Goal: Complete application form

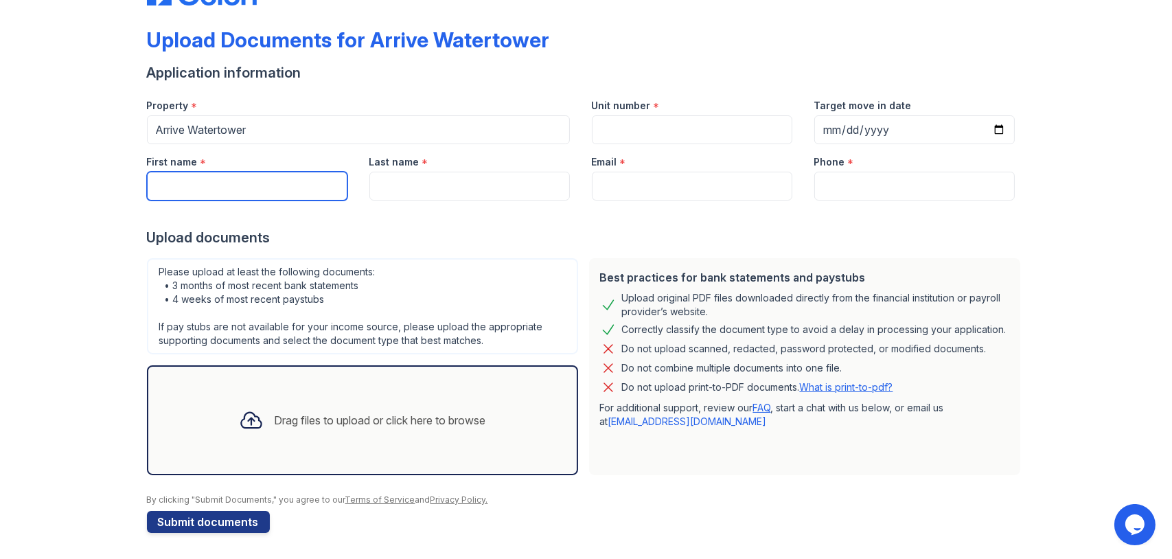
click at [224, 173] on input "First name" at bounding box center [247, 186] width 201 height 29
type input "[PERSON_NAME]"
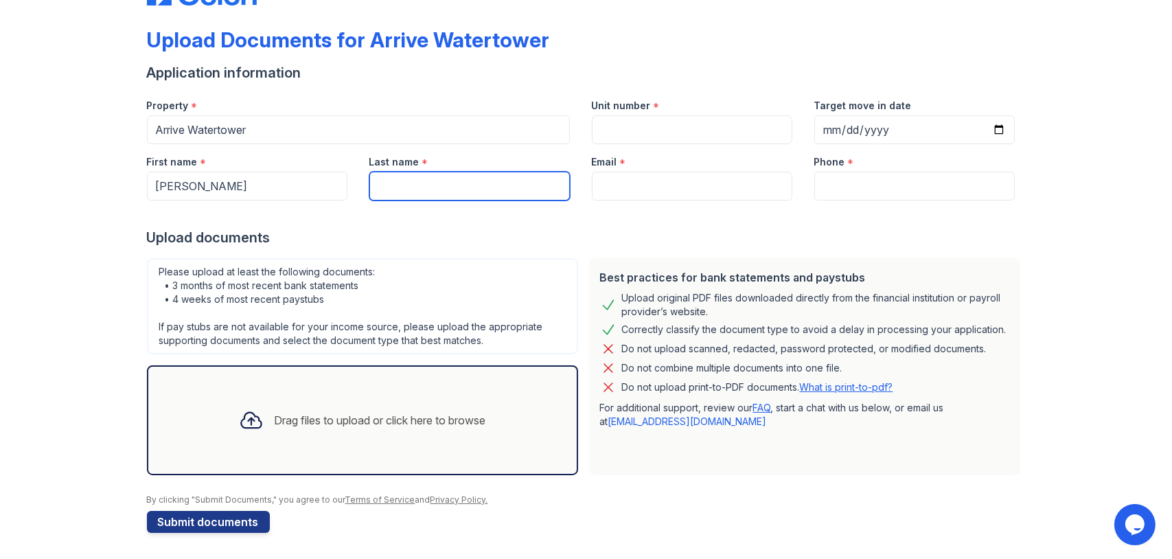
click at [442, 185] on input "Last name" at bounding box center [469, 186] width 201 height 29
type input "Deal"
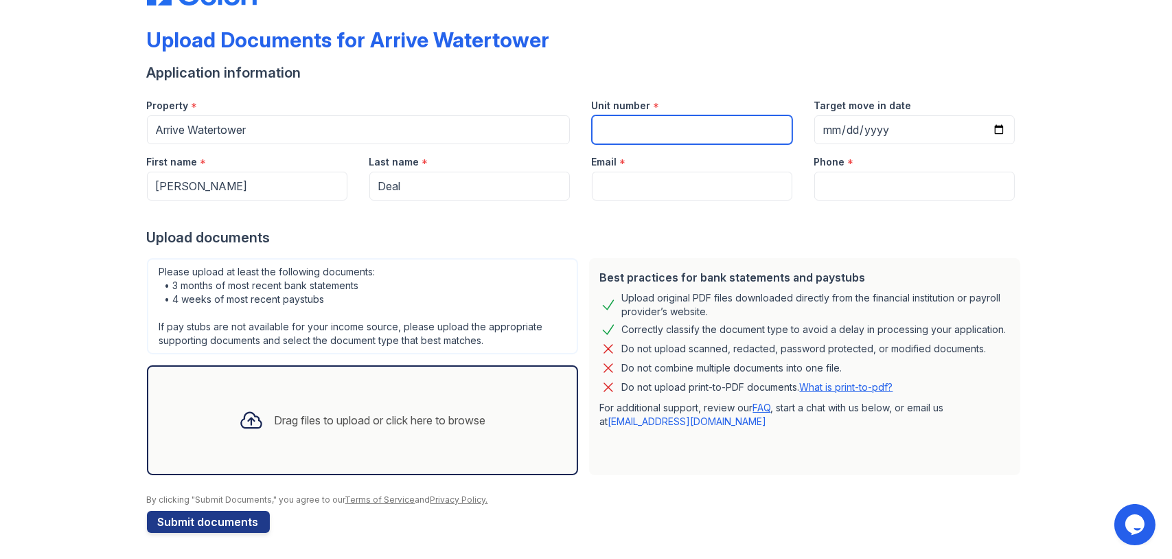
click at [676, 134] on input "Unit number" at bounding box center [692, 129] width 201 height 29
type input "661"
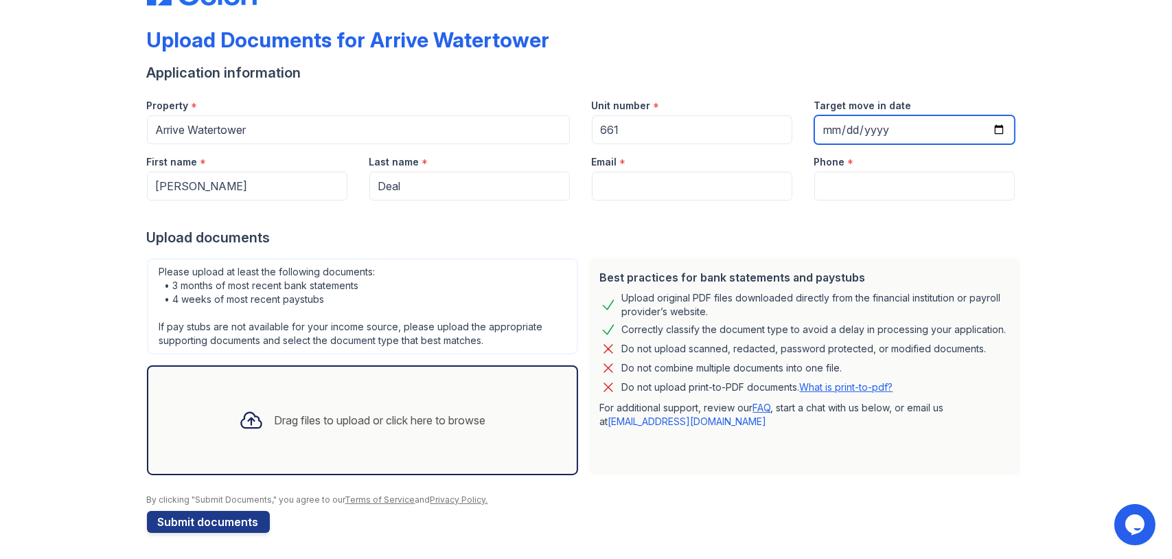
click at [994, 127] on input "Target move in date" at bounding box center [914, 129] width 201 height 29
type input "[DATE]"
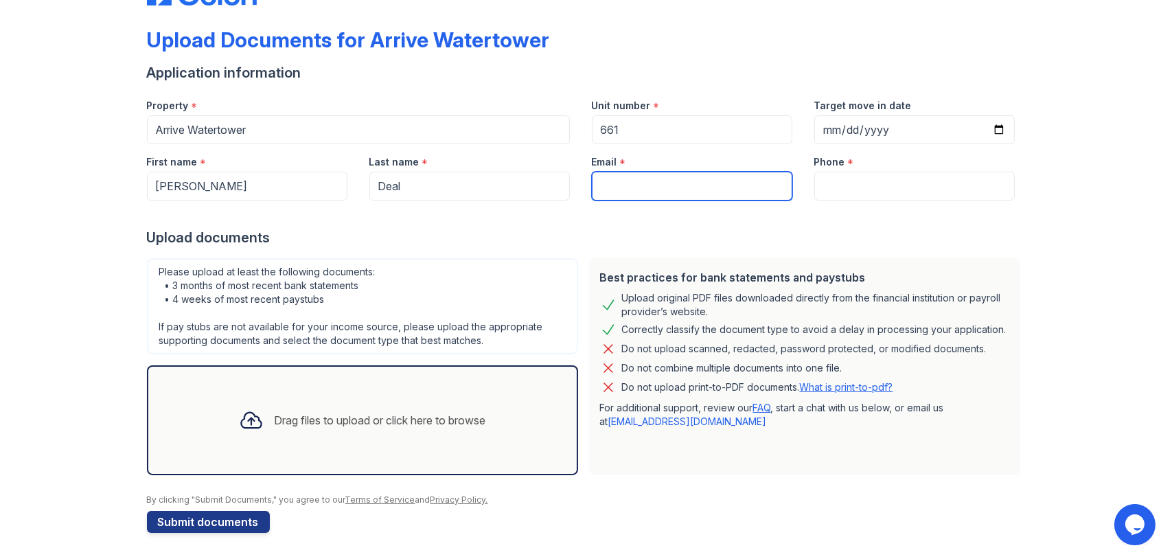
click at [628, 185] on input "Email" at bounding box center [692, 186] width 201 height 29
type input "[PERSON_NAME][EMAIL_ADDRESS][DOMAIN_NAME]"
type input "[PHONE_NUMBER]"
click at [956, 240] on div "Upload documents" at bounding box center [586, 237] width 879 height 19
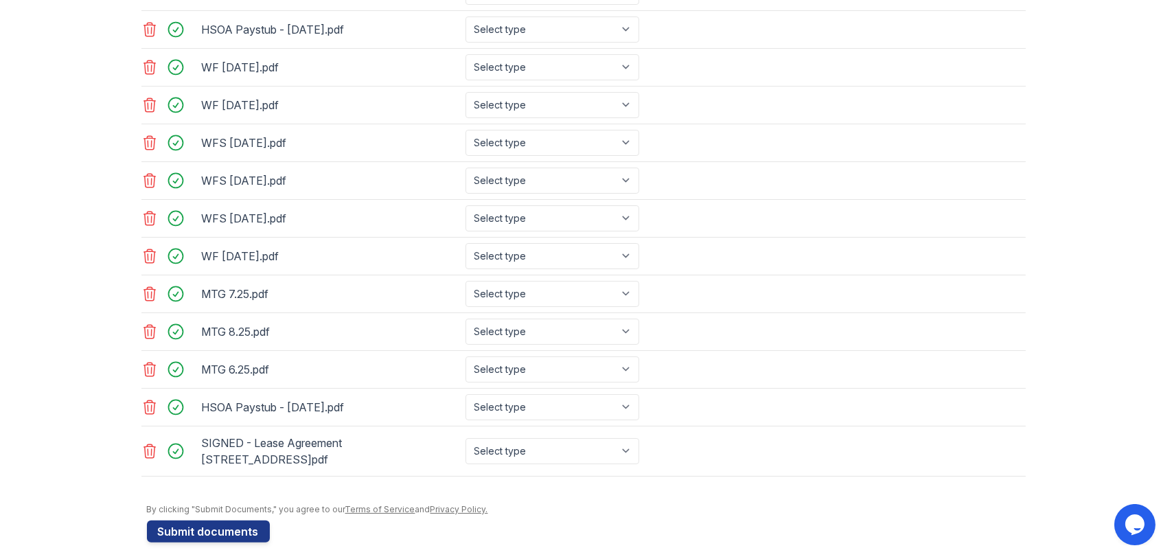
scroll to position [681, 0]
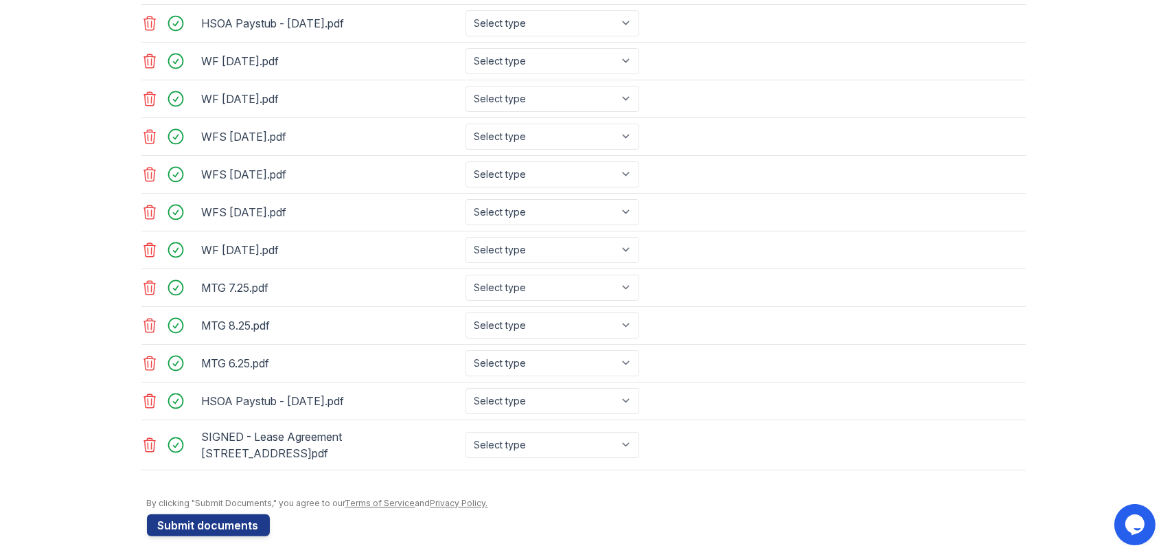
click at [141, 439] on icon at bounding box center [149, 445] width 16 height 16
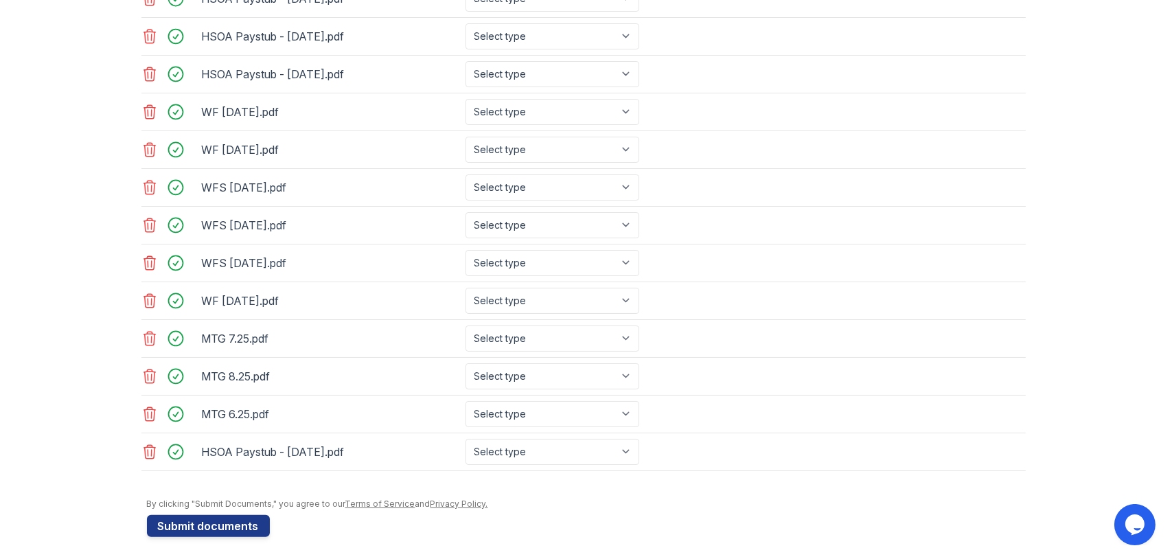
scroll to position [631, 0]
click at [214, 518] on button "Submit documents" at bounding box center [208, 525] width 123 height 22
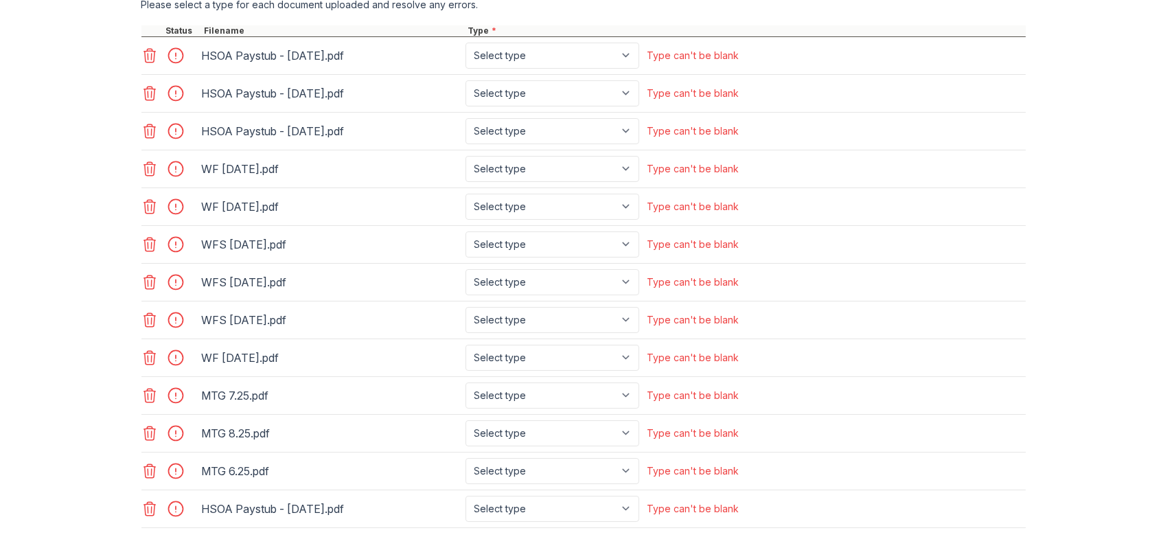
scroll to position [481, 0]
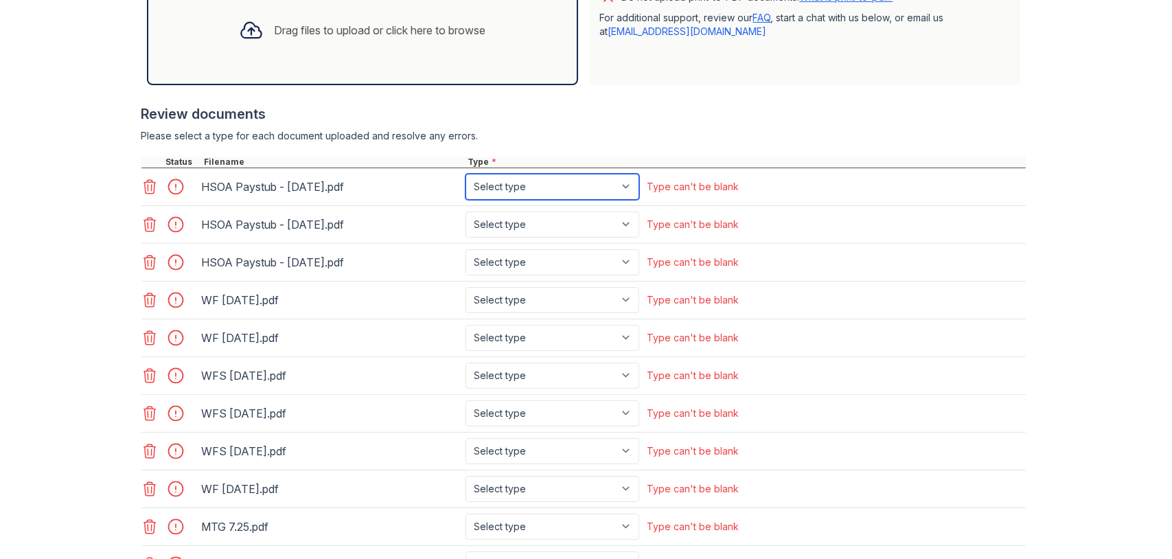
click at [621, 185] on select "Select type Paystub Bank Statement Offer Letter Tax Documents Benefit Award Let…" at bounding box center [553, 187] width 174 height 26
click at [466, 174] on select "Select type Paystub Bank Statement Offer Letter Tax Documents Benefit Award Let…" at bounding box center [553, 187] width 174 height 26
click at [618, 177] on select "Select type Paystub Bank Statement Offer Letter Tax Documents Benefit Award Let…" at bounding box center [553, 187] width 174 height 26
select select "paystub"
click at [466, 174] on select "Select type Paystub Bank Statement Offer Letter Tax Documents Benefit Award Let…" at bounding box center [553, 187] width 174 height 26
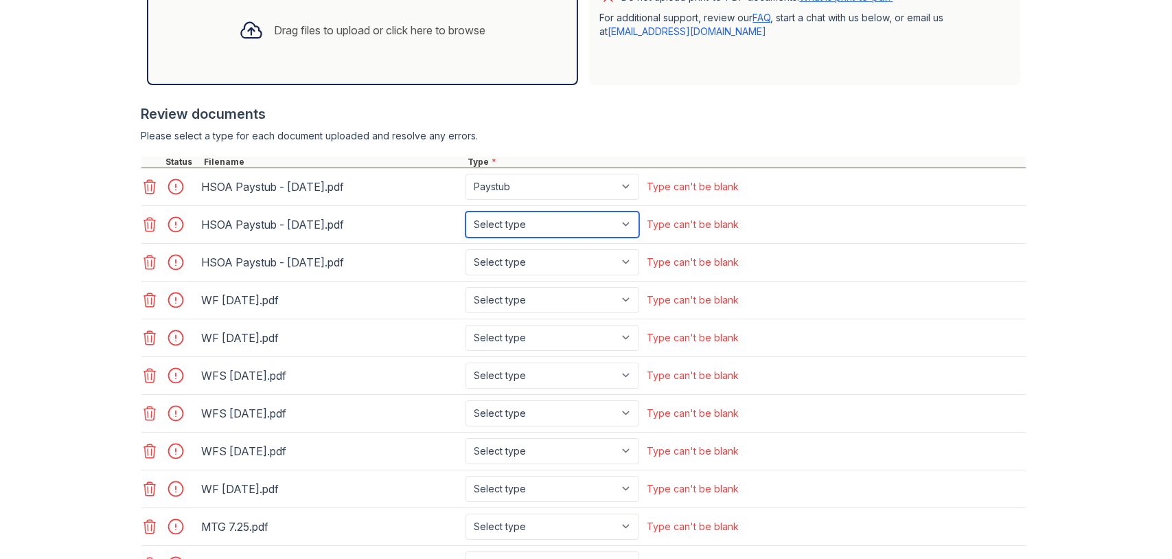
click at [623, 223] on select "Select type Paystub Bank Statement Offer Letter Tax Documents Benefit Award Let…" at bounding box center [553, 224] width 174 height 26
select select "paystub"
click at [466, 211] on select "Select type Paystub Bank Statement Offer Letter Tax Documents Benefit Award Let…" at bounding box center [553, 224] width 174 height 26
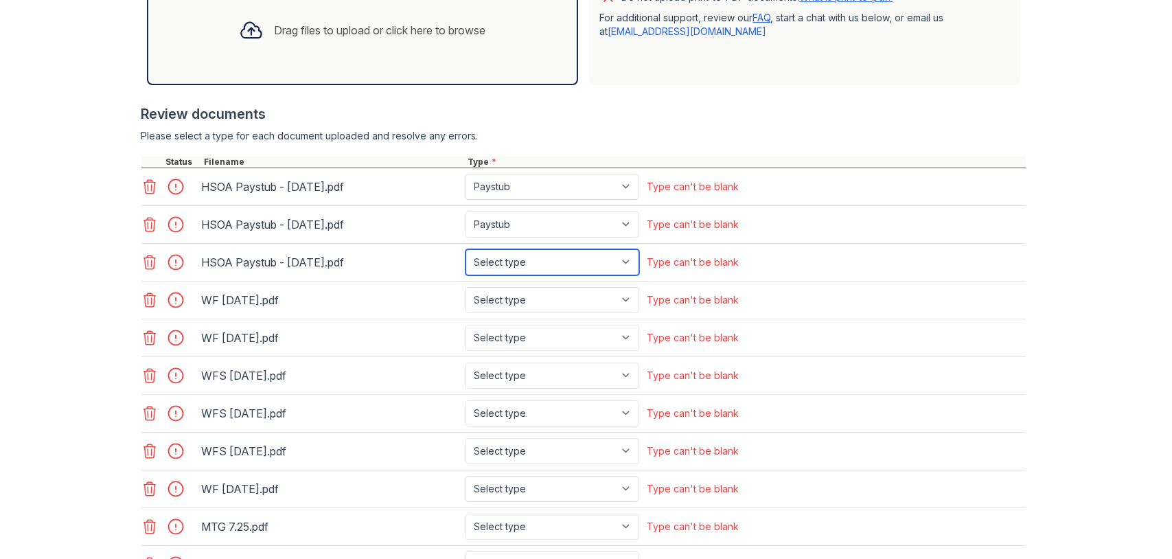
drag, startPoint x: 612, startPoint y: 254, endPoint x: 627, endPoint y: 260, distance: 16.3
click at [612, 255] on select "Select type Paystub Bank Statement Offer Letter Tax Documents Benefit Award Let…" at bounding box center [553, 262] width 174 height 26
select select "paystub"
click at [466, 249] on select "Select type Paystub Bank Statement Offer Letter Tax Documents Benefit Award Let…" at bounding box center [553, 262] width 174 height 26
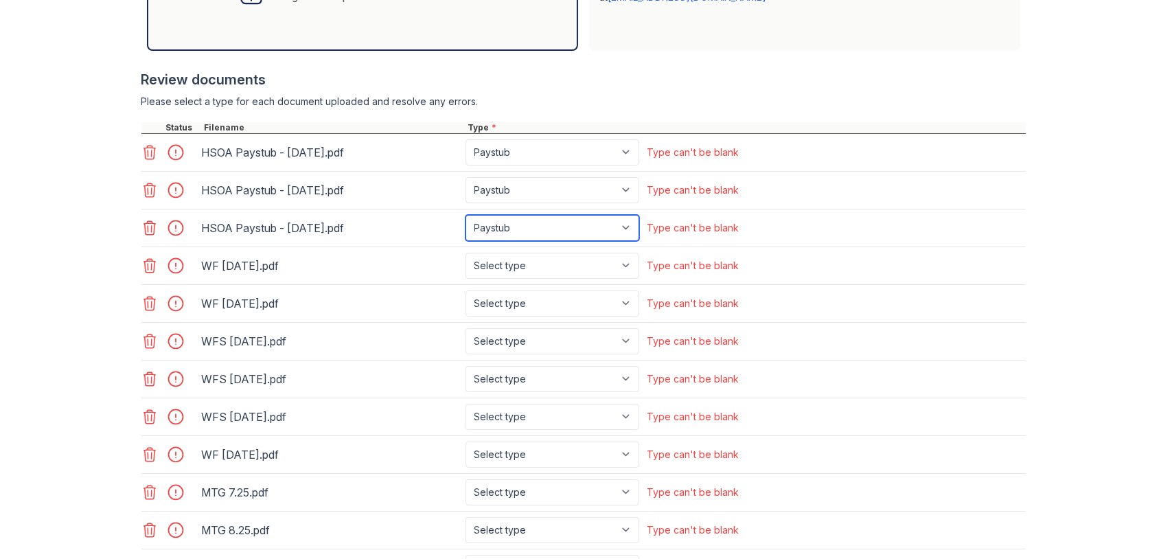
scroll to position [549, 0]
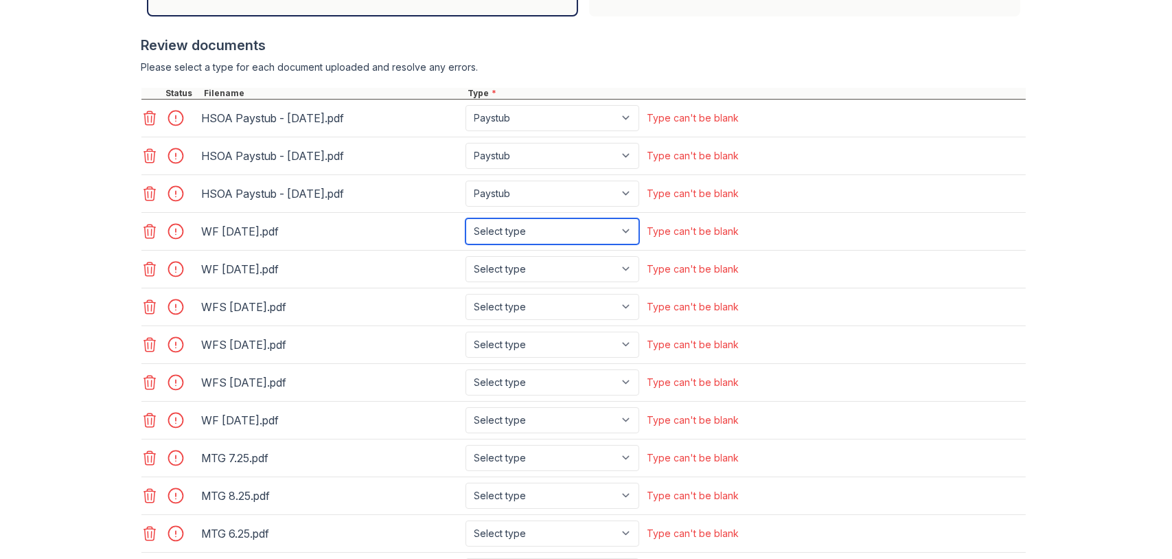
click at [620, 231] on select "Select type Paystub Bank Statement Offer Letter Tax Documents Benefit Award Let…" at bounding box center [553, 231] width 174 height 26
select select "bank_statement"
click at [466, 218] on select "Select type Paystub Bank Statement Offer Letter Tax Documents Benefit Award Let…" at bounding box center [553, 231] width 174 height 26
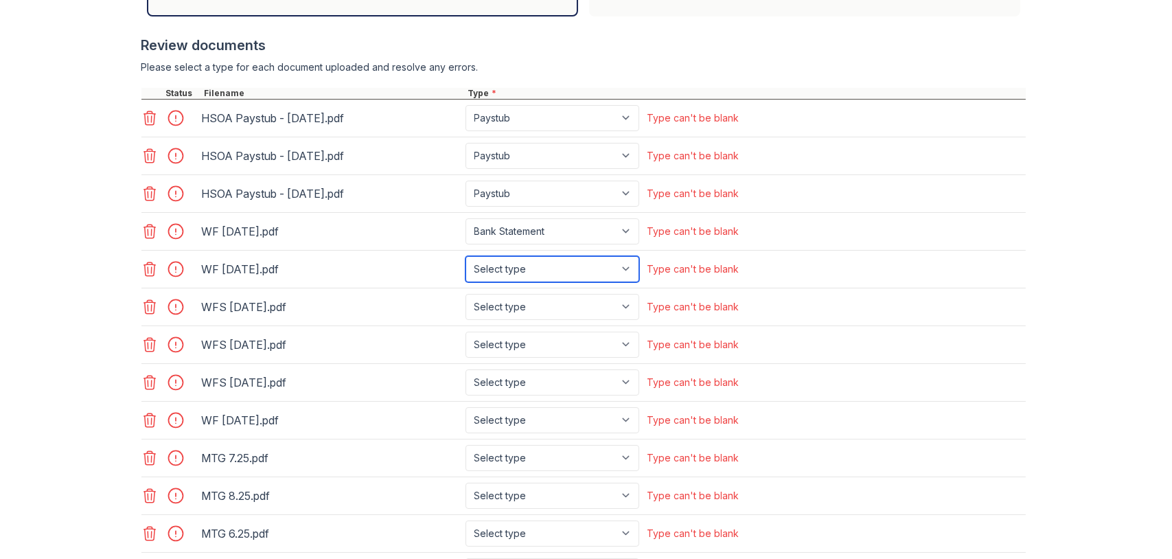
click at [622, 266] on select "Select type Paystub Bank Statement Offer Letter Tax Documents Benefit Award Let…" at bounding box center [553, 269] width 174 height 26
select select "bank_statement"
click at [466, 256] on select "Select type Paystub Bank Statement Offer Letter Tax Documents Benefit Award Let…" at bounding box center [553, 269] width 174 height 26
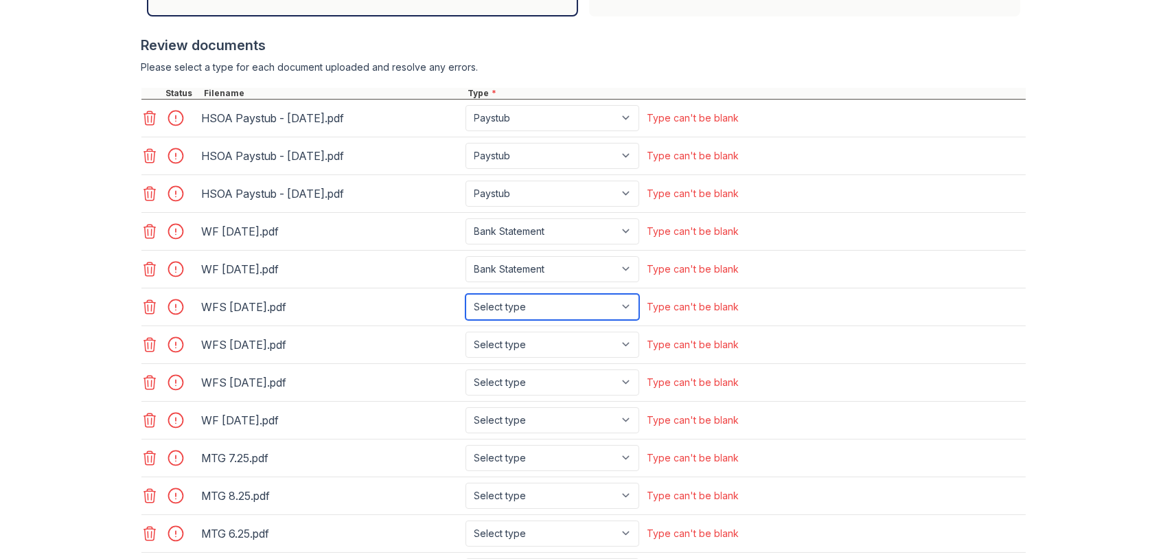
click at [619, 307] on select "Select type Paystub Bank Statement Offer Letter Tax Documents Benefit Award Let…" at bounding box center [553, 307] width 174 height 26
select select "bank_statement"
click at [466, 294] on select "Select type Paystub Bank Statement Offer Letter Tax Documents Benefit Award Let…" at bounding box center [553, 307] width 174 height 26
click at [573, 364] on div "WFS [DATE].pdf Select type Paystub Bank Statement Offer Letter Tax Documents Be…" at bounding box center [583, 383] width 884 height 38
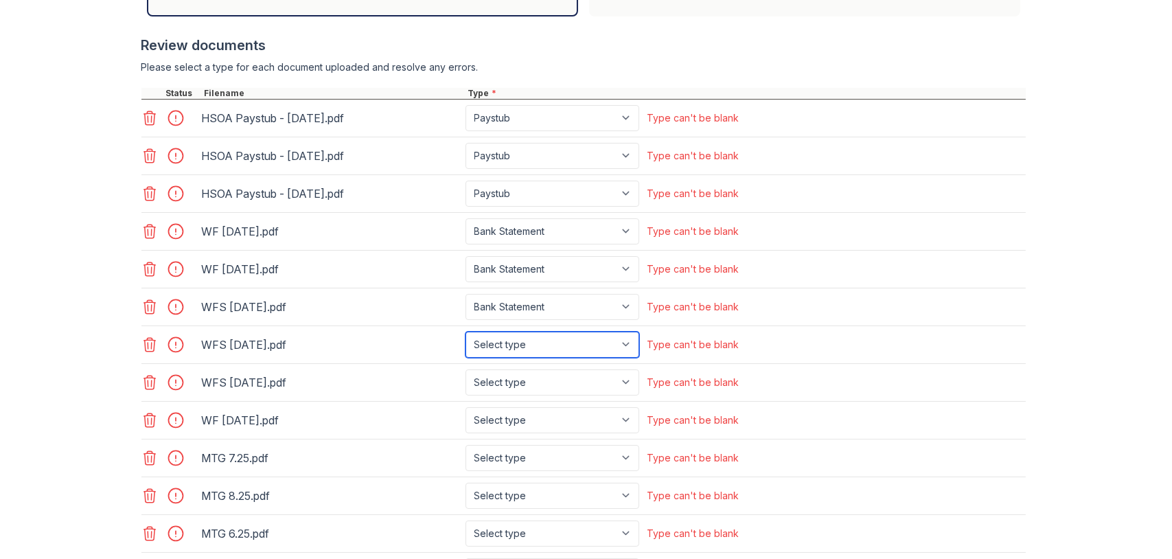
drag, startPoint x: 617, startPoint y: 350, endPoint x: 620, endPoint y: 341, distance: 8.7
click at [617, 346] on select "Select type Paystub Bank Statement Offer Letter Tax Documents Benefit Award Let…" at bounding box center [553, 345] width 174 height 26
select select "bank_statement"
click at [466, 332] on select "Select type Paystub Bank Statement Offer Letter Tax Documents Benefit Award Let…" at bounding box center [553, 345] width 174 height 26
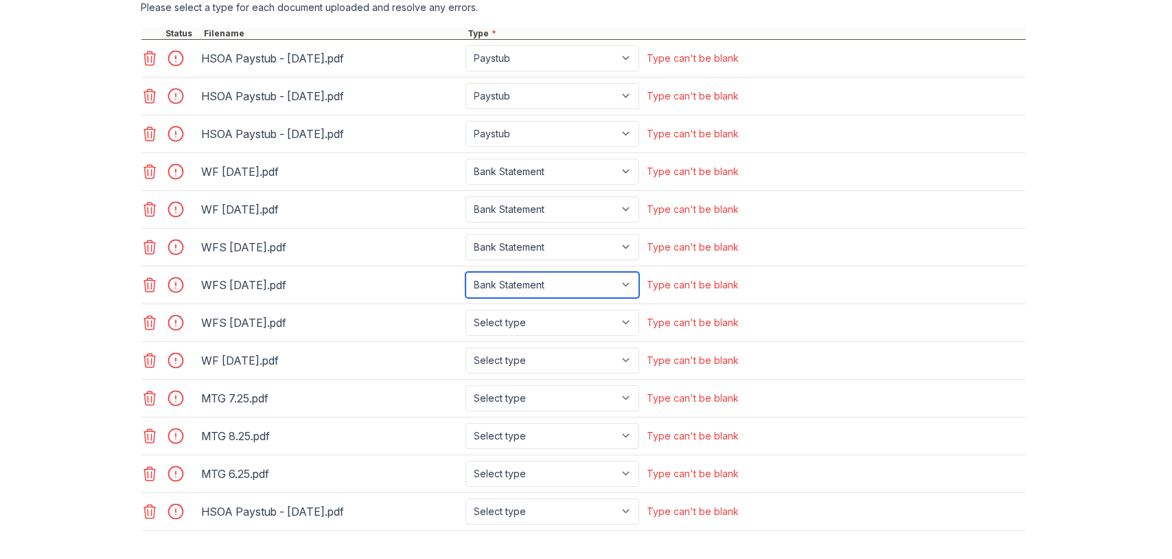
scroll to position [687, 0]
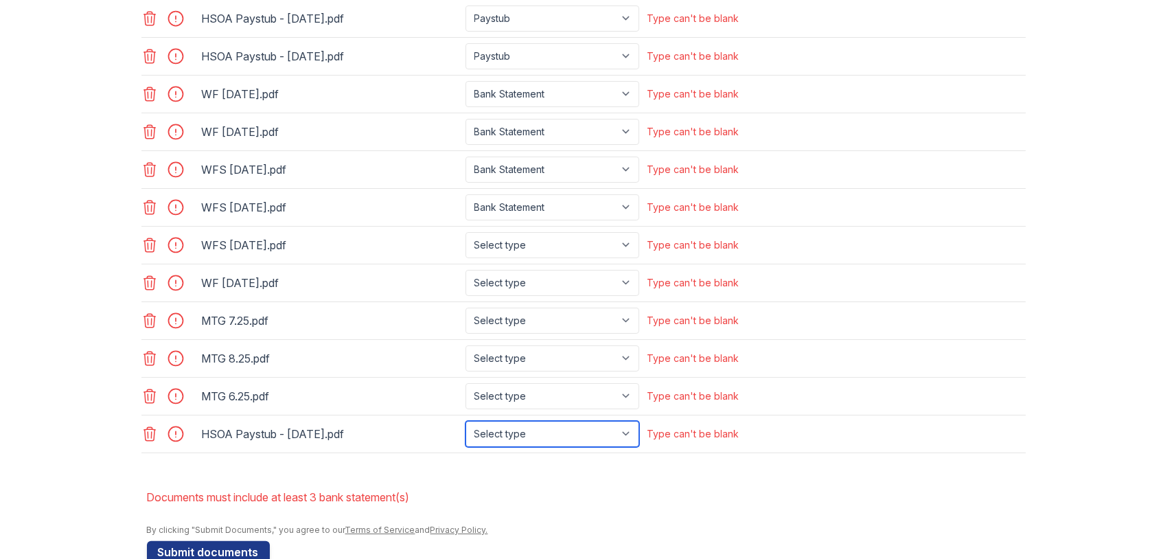
drag, startPoint x: 630, startPoint y: 417, endPoint x: 628, endPoint y: 426, distance: 9.0
click at [628, 426] on select "Select type Paystub Bank Statement Offer Letter Tax Documents Benefit Award Let…" at bounding box center [553, 434] width 174 height 26
select select "paystub"
click at [466, 421] on select "Select type Paystub Bank Statement Offer Letter Tax Documents Benefit Award Let…" at bounding box center [553, 434] width 174 height 26
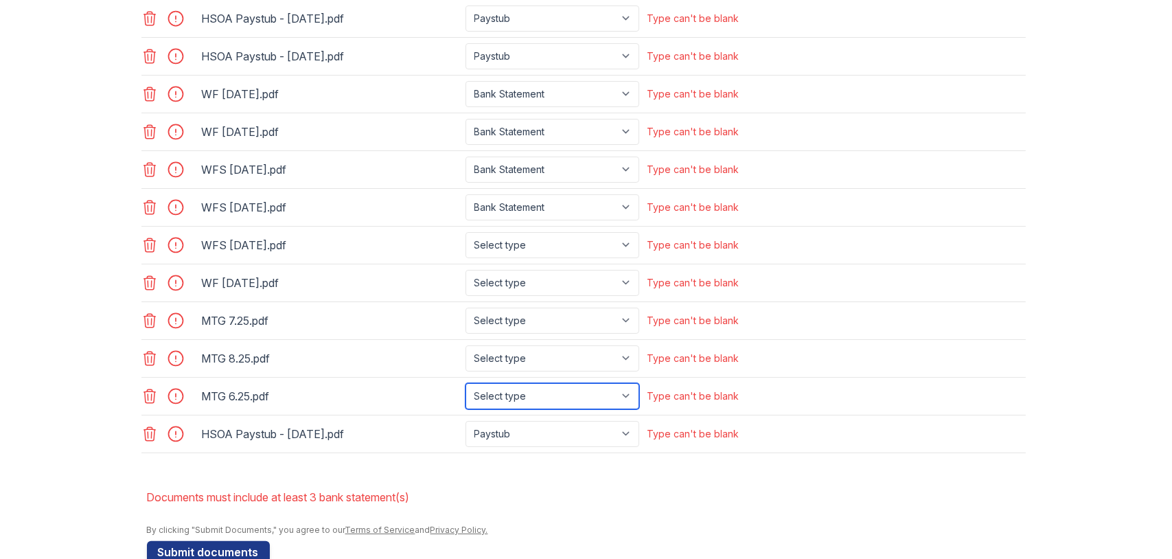
click at [626, 393] on select "Select type Paystub Bank Statement Offer Letter Tax Documents Benefit Award Let…" at bounding box center [553, 396] width 174 height 26
select select "bank_statement"
click at [466, 383] on select "Select type Paystub Bank Statement Offer Letter Tax Documents Benefit Award Let…" at bounding box center [553, 396] width 174 height 26
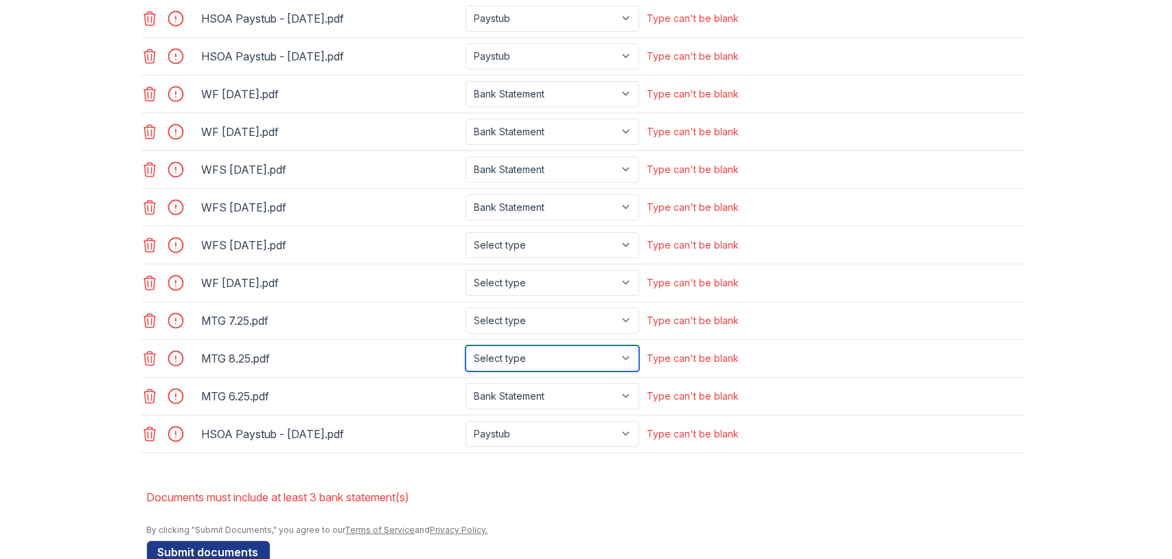
click at [623, 353] on select "Select type Paystub Bank Statement Offer Letter Tax Documents Benefit Award Let…" at bounding box center [553, 358] width 174 height 26
select select "bank_statement"
click at [466, 345] on select "Select type Paystub Bank Statement Offer Letter Tax Documents Benefit Award Let…" at bounding box center [553, 358] width 174 height 26
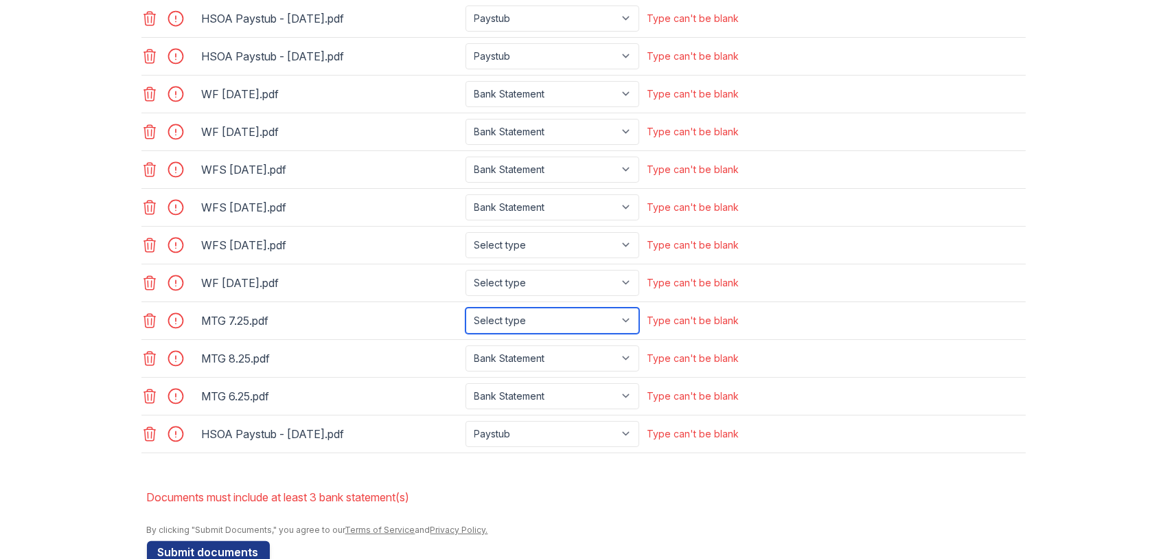
click at [622, 314] on select "Select type Paystub Bank Statement Offer Letter Tax Documents Benefit Award Let…" at bounding box center [553, 321] width 174 height 26
select select "bank_statement"
click at [466, 308] on select "Select type Paystub Bank Statement Offer Letter Tax Documents Benefit Award Let…" at bounding box center [553, 321] width 174 height 26
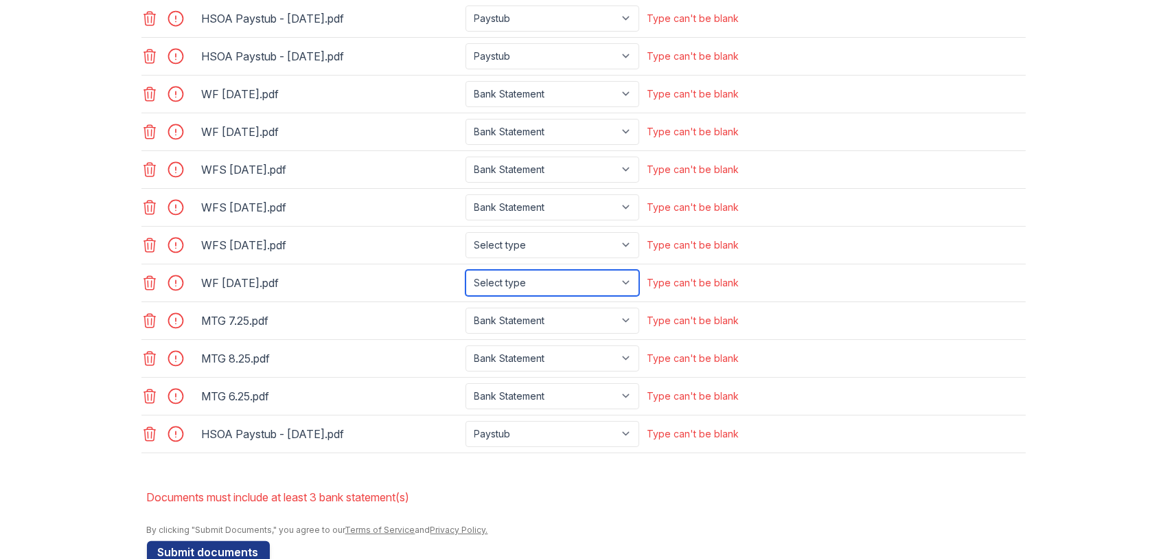
click at [629, 278] on select "Select type Paystub Bank Statement Offer Letter Tax Documents Benefit Award Let…" at bounding box center [553, 283] width 174 height 26
select select "bank_statement"
click at [466, 270] on select "Select type Paystub Bank Statement Offer Letter Tax Documents Benefit Award Let…" at bounding box center [553, 283] width 174 height 26
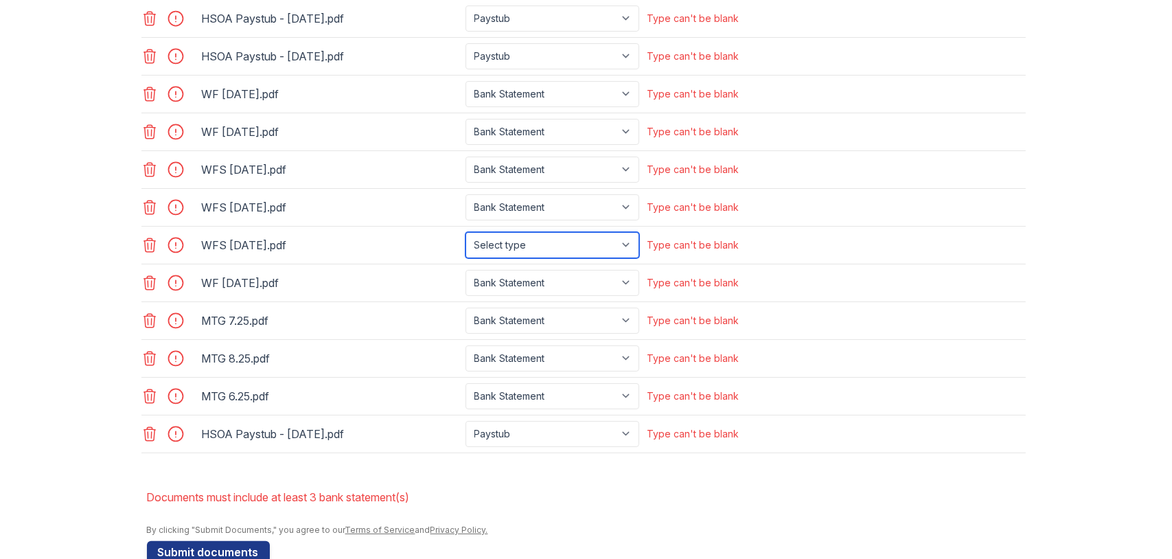
click at [623, 244] on select "Select type Paystub Bank Statement Offer Letter Tax Documents Benefit Award Let…" at bounding box center [553, 245] width 174 height 26
select select "bank_statement"
click at [466, 232] on select "Select type Paystub Bank Statement Offer Letter Tax Documents Benefit Award Let…" at bounding box center [553, 245] width 174 height 26
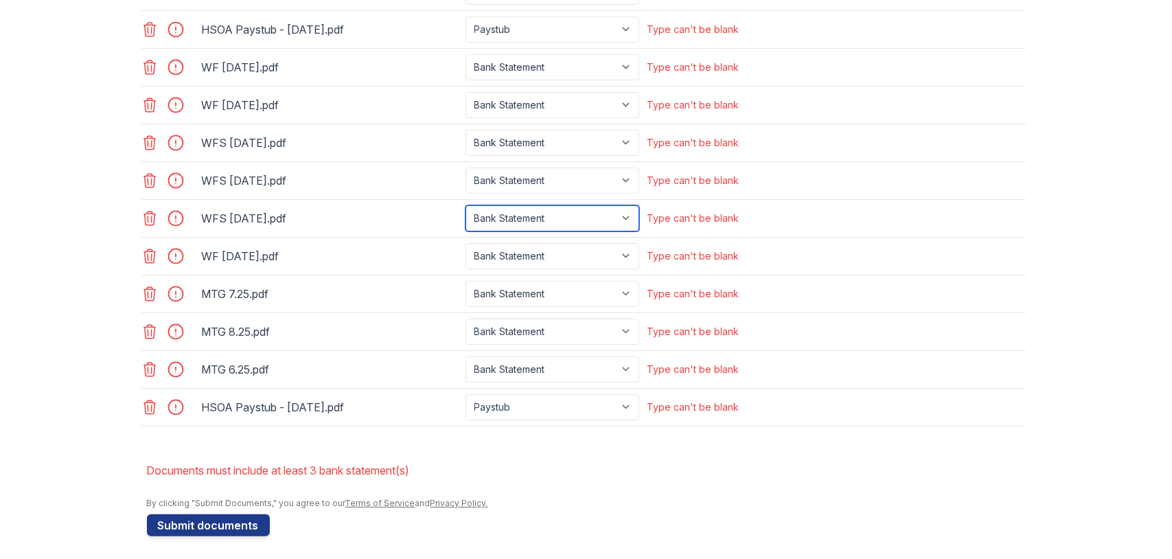
scroll to position [714, 0]
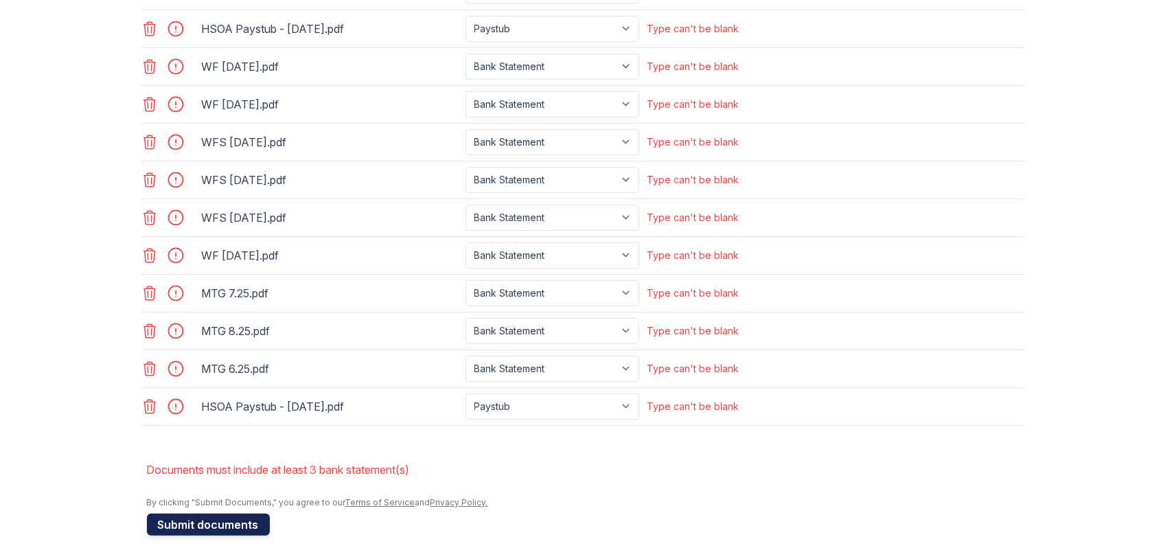
click at [201, 516] on button "Submit documents" at bounding box center [208, 525] width 123 height 22
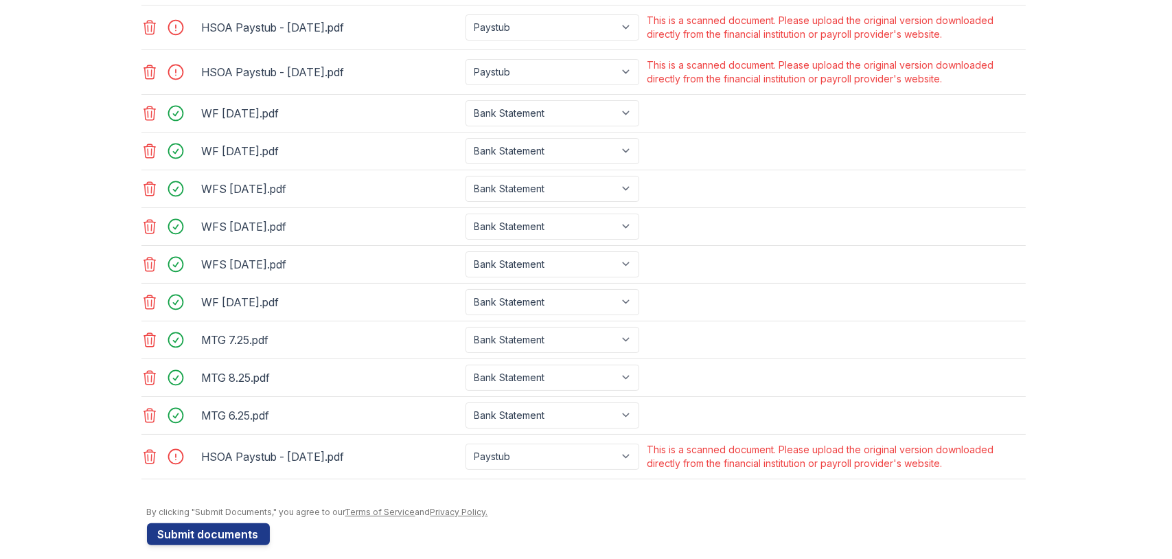
scroll to position [698, 0]
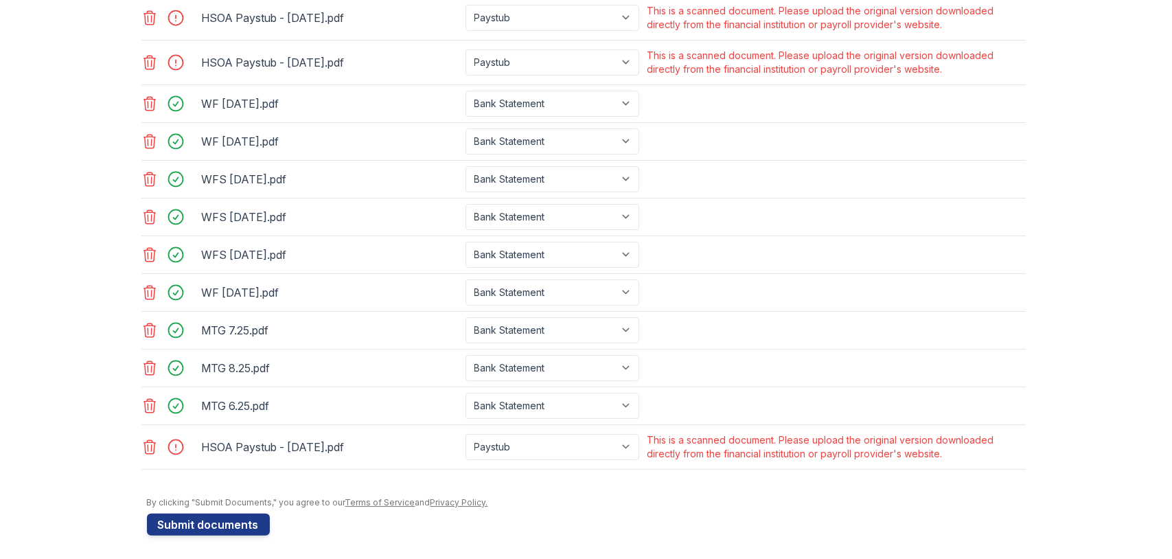
click at [144, 444] on icon at bounding box center [150, 447] width 12 height 14
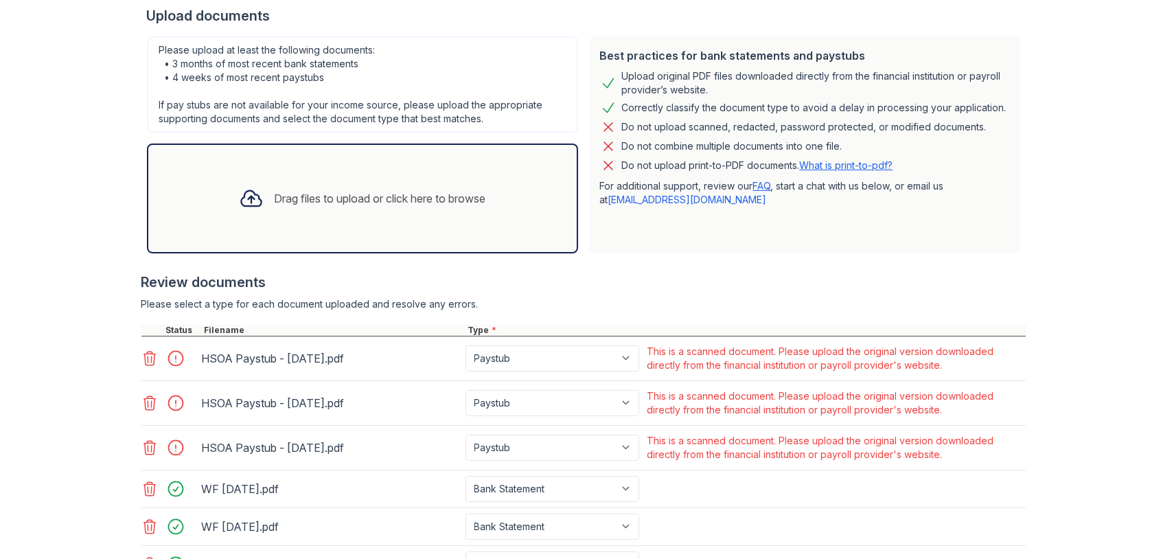
scroll to position [310, 0]
click at [145, 360] on icon at bounding box center [149, 361] width 16 height 16
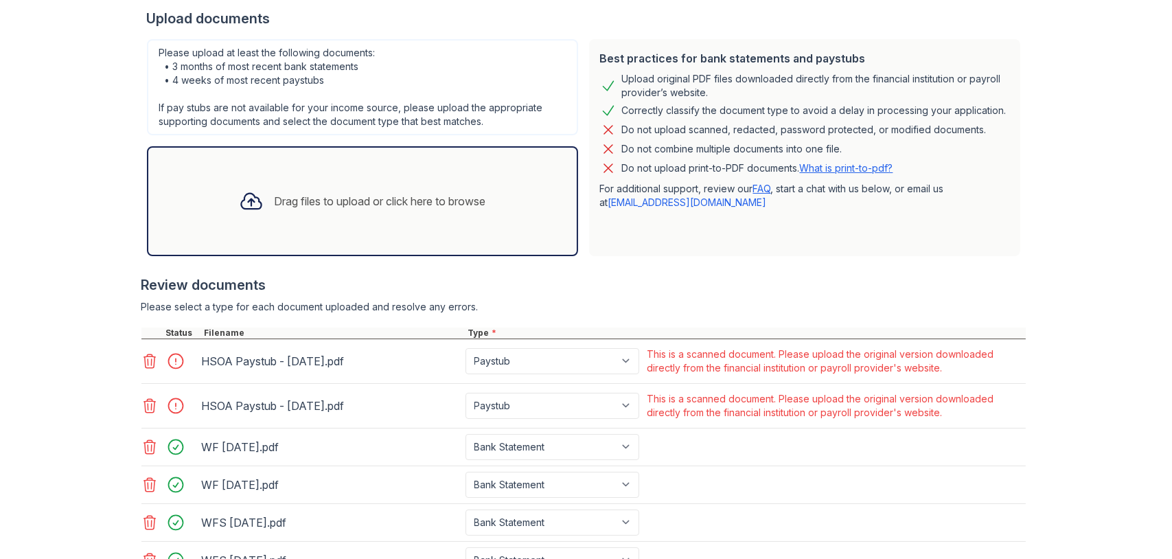
click at [141, 363] on icon at bounding box center [149, 361] width 16 height 16
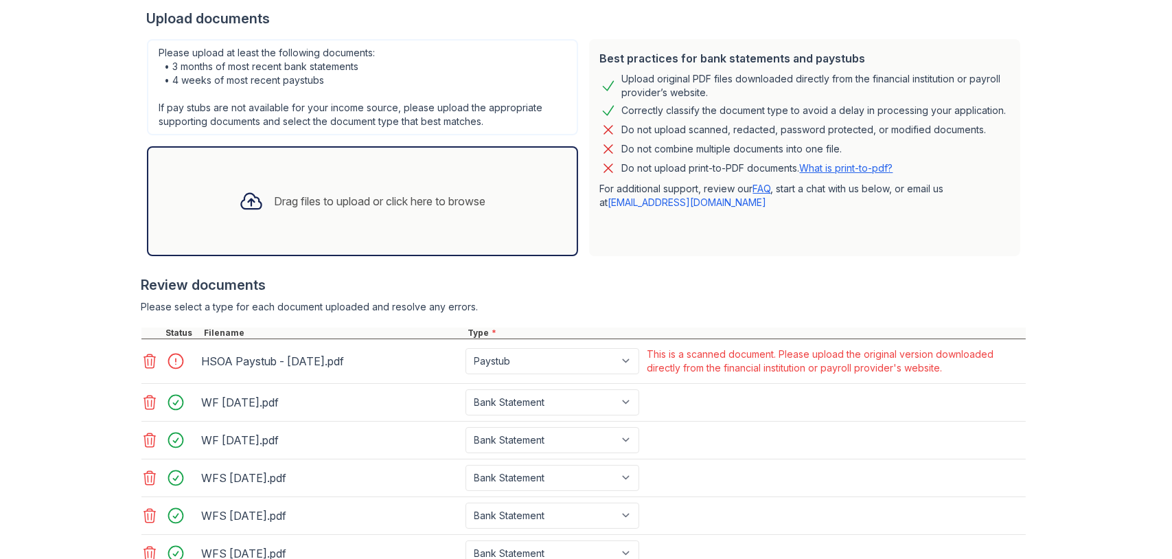
click at [146, 362] on icon at bounding box center [150, 361] width 12 height 14
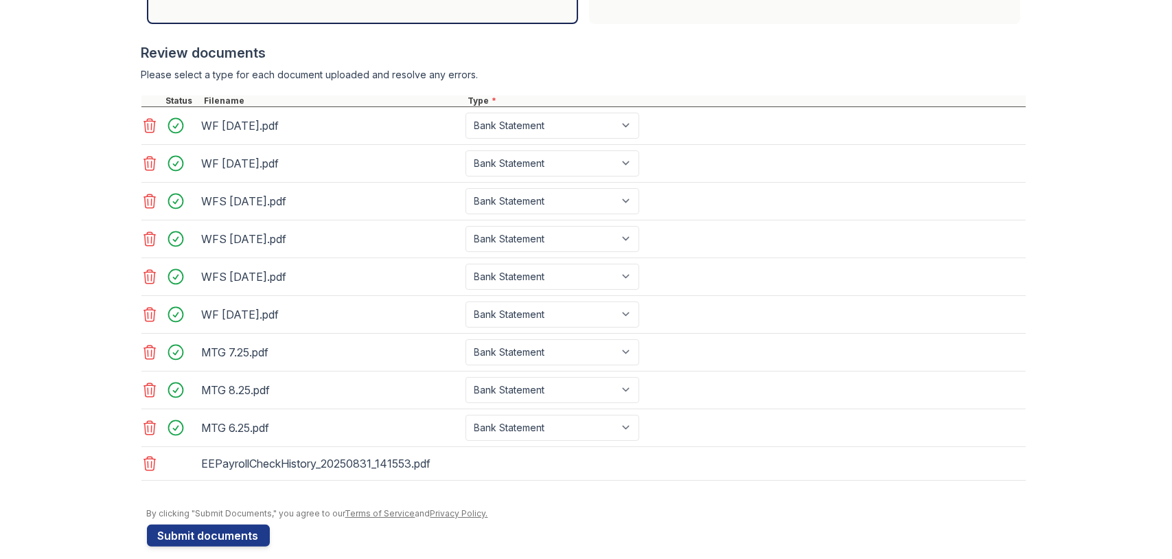
scroll to position [553, 0]
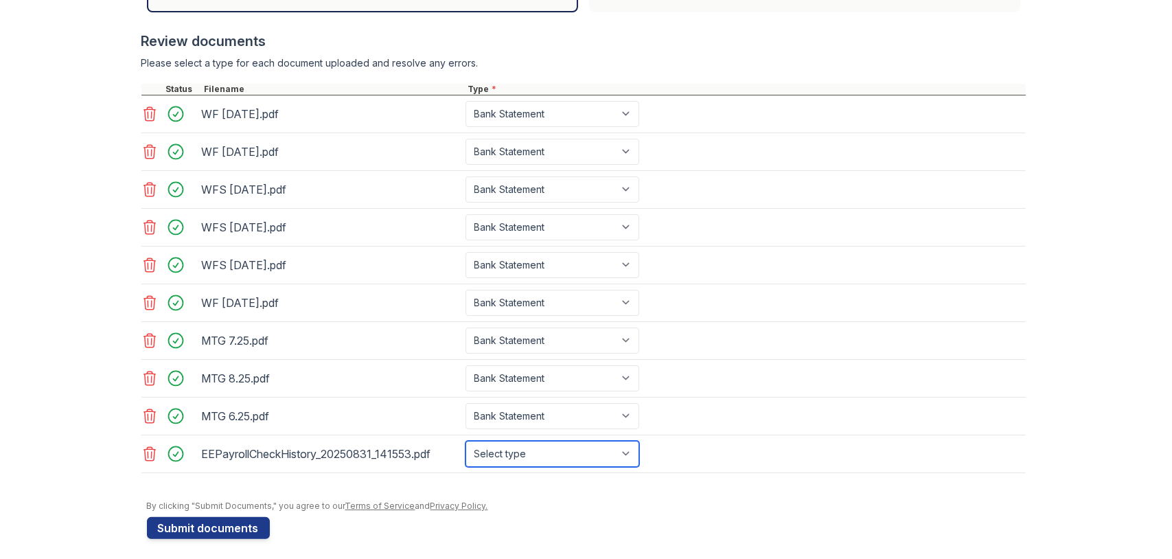
click at [623, 454] on select "Select type Paystub Bank Statement Offer Letter Tax Documents Benefit Award Let…" at bounding box center [553, 454] width 174 height 26
select select "paystub"
click at [466, 441] on select "Select type Paystub Bank Statement Offer Letter Tax Documents Benefit Award Let…" at bounding box center [553, 454] width 174 height 26
click at [227, 522] on button "Submit documents" at bounding box center [208, 528] width 123 height 22
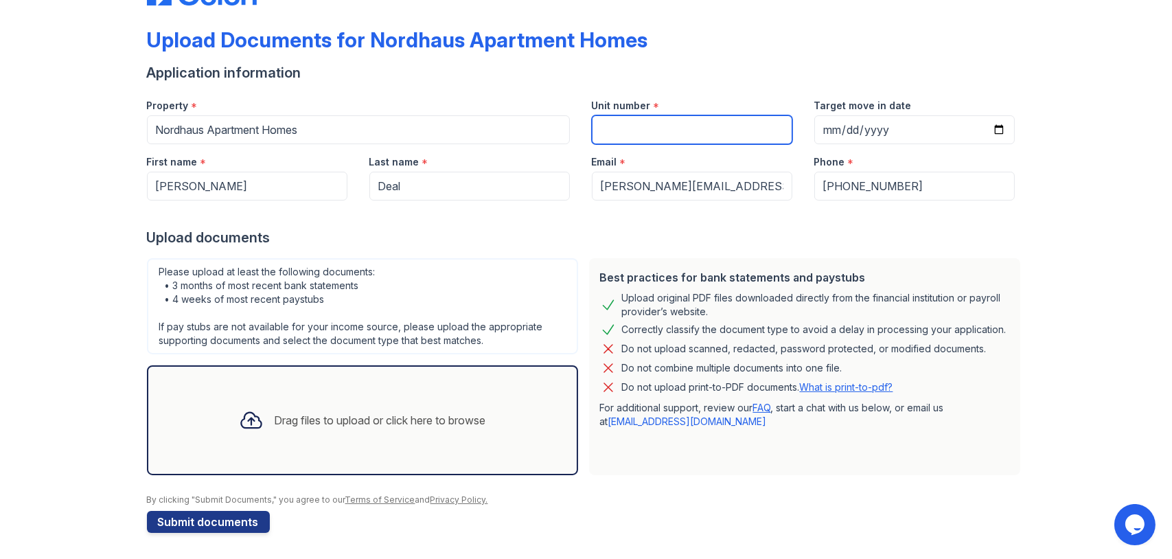
click at [708, 117] on input "Unit number" at bounding box center [692, 129] width 201 height 29
type input "661"
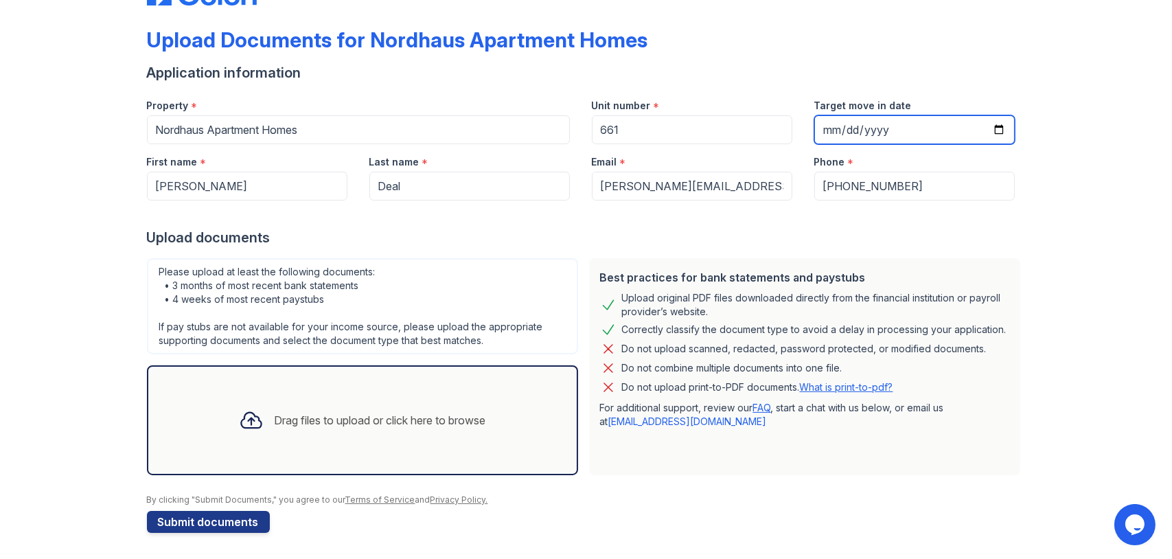
click at [996, 127] on input "Target move in date" at bounding box center [914, 129] width 201 height 29
type input "[DATE]"
click at [1043, 190] on div "Upload Documents for Nordhaus Apartment Homes Application information Property …" at bounding box center [586, 254] width 1128 height 612
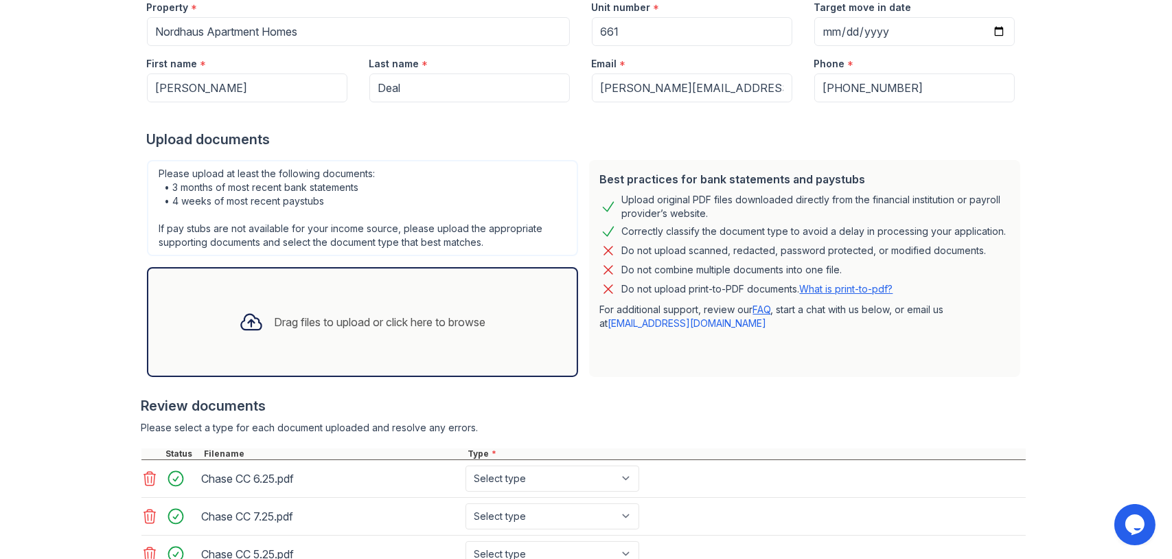
scroll to position [631, 0]
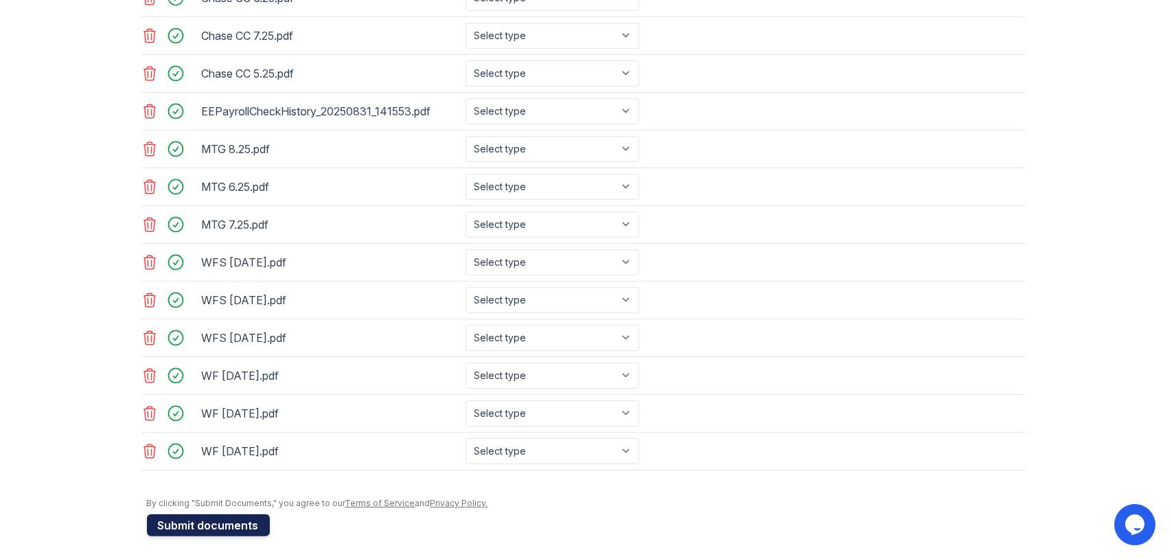
click at [227, 523] on button "Submit documents" at bounding box center [208, 525] width 123 height 22
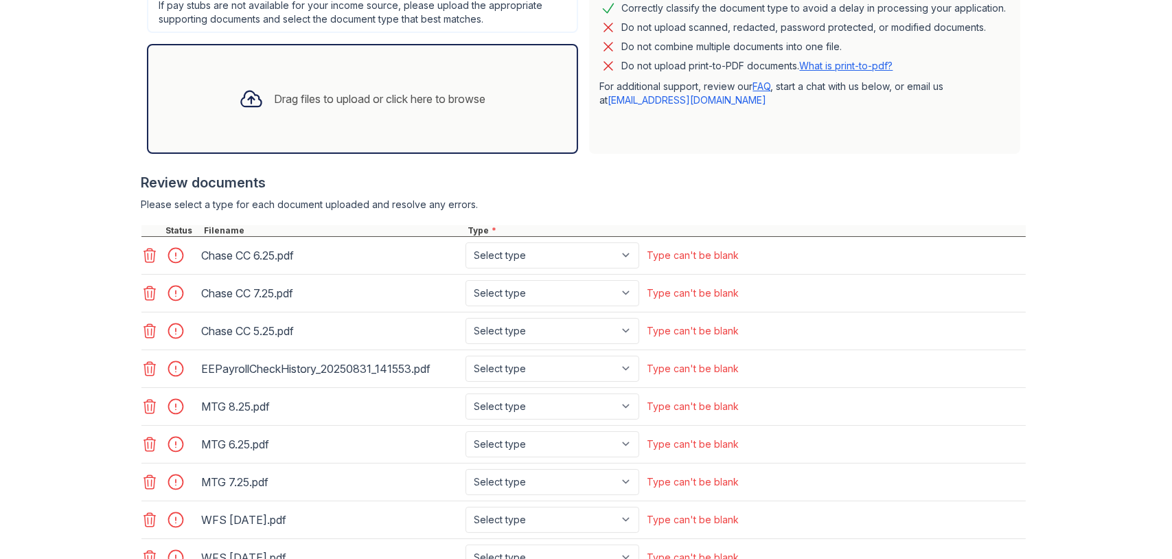
scroll to position [481, 0]
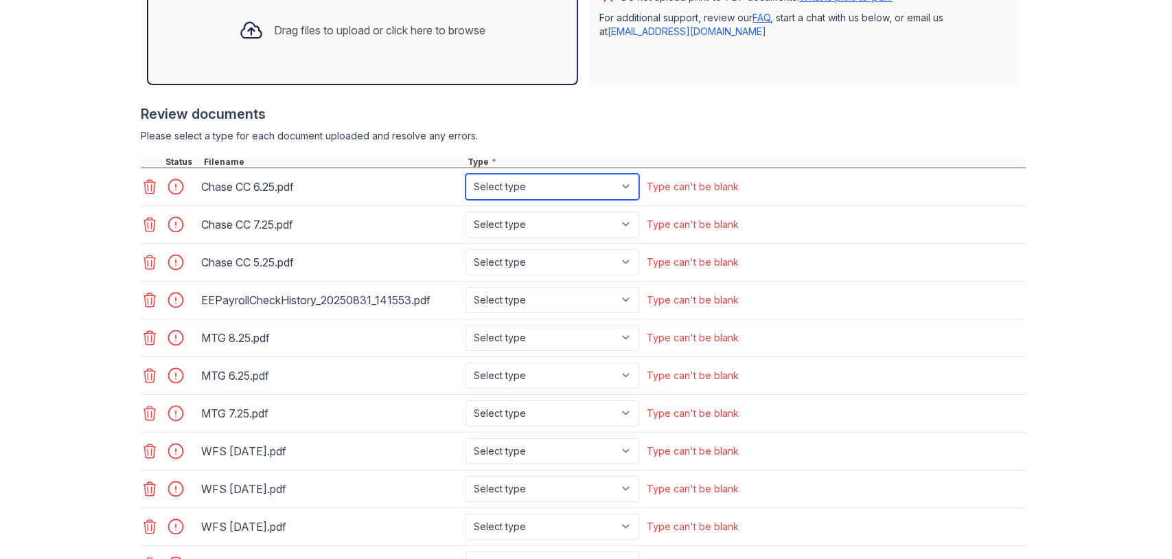
click at [624, 184] on select "Select type Paystub Bank Statement Offer Letter Tax Documents Benefit Award Let…" at bounding box center [553, 187] width 174 height 26
select select "bank_statement"
click at [466, 174] on select "Select type Paystub Bank Statement Offer Letter Tax Documents Benefit Award Let…" at bounding box center [553, 187] width 174 height 26
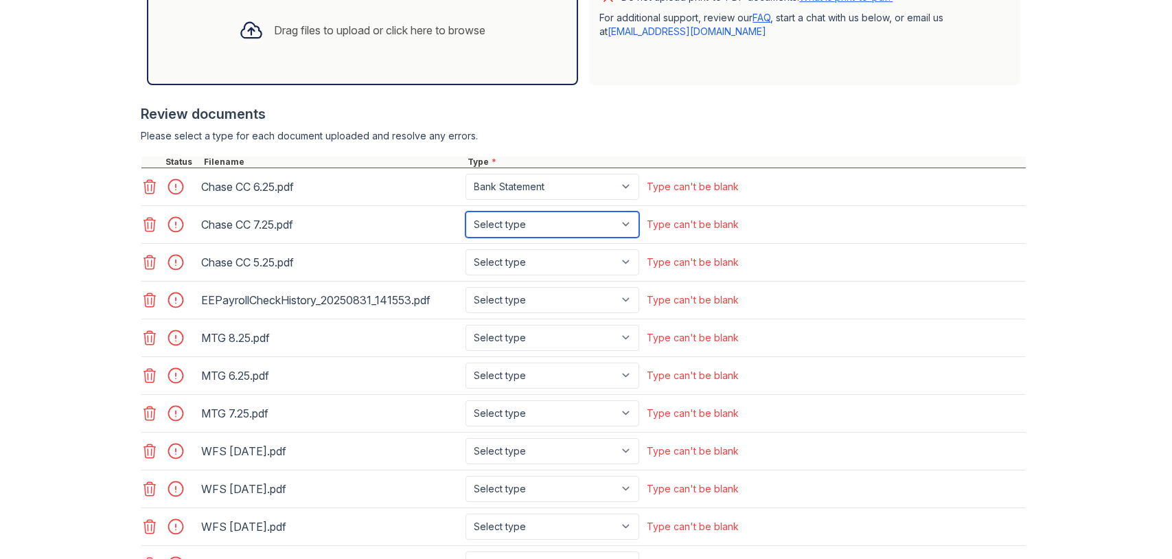
click at [618, 223] on select "Select type Paystub Bank Statement Offer Letter Tax Documents Benefit Award Let…" at bounding box center [553, 224] width 174 height 26
select select "bank_statement"
click at [466, 211] on select "Select type Paystub Bank Statement Offer Letter Tax Documents Benefit Award Let…" at bounding box center [553, 224] width 174 height 26
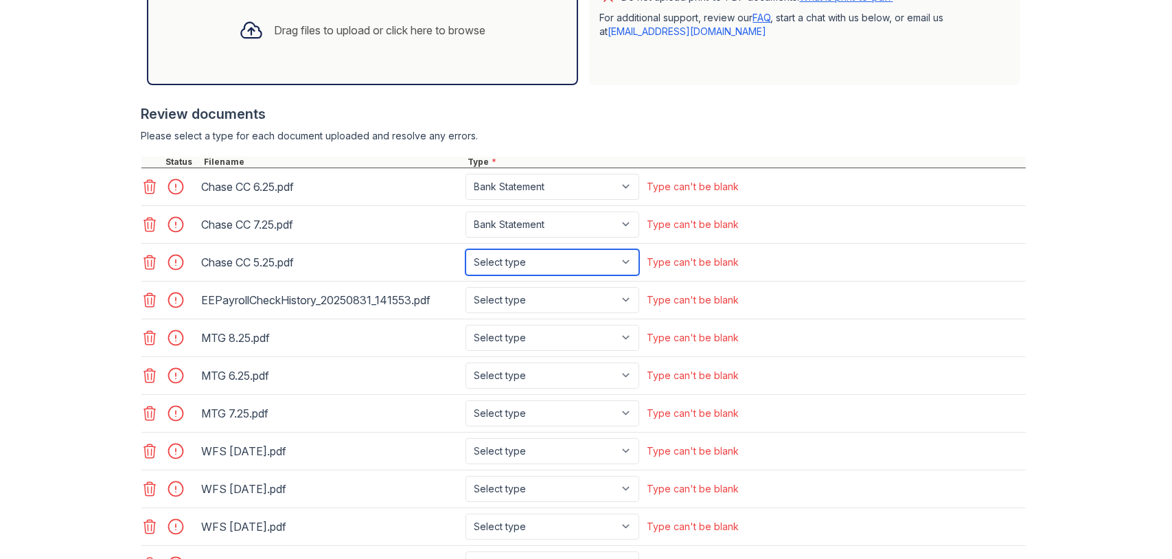
click at [626, 262] on select "Select type Paystub Bank Statement Offer Letter Tax Documents Benefit Award Let…" at bounding box center [553, 262] width 174 height 26
select select "bank_statement"
click at [849, 259] on div "Chase CC 5.25.pdf Select type Paystub Bank Statement Offer Letter Tax Documents…" at bounding box center [583, 263] width 884 height 38
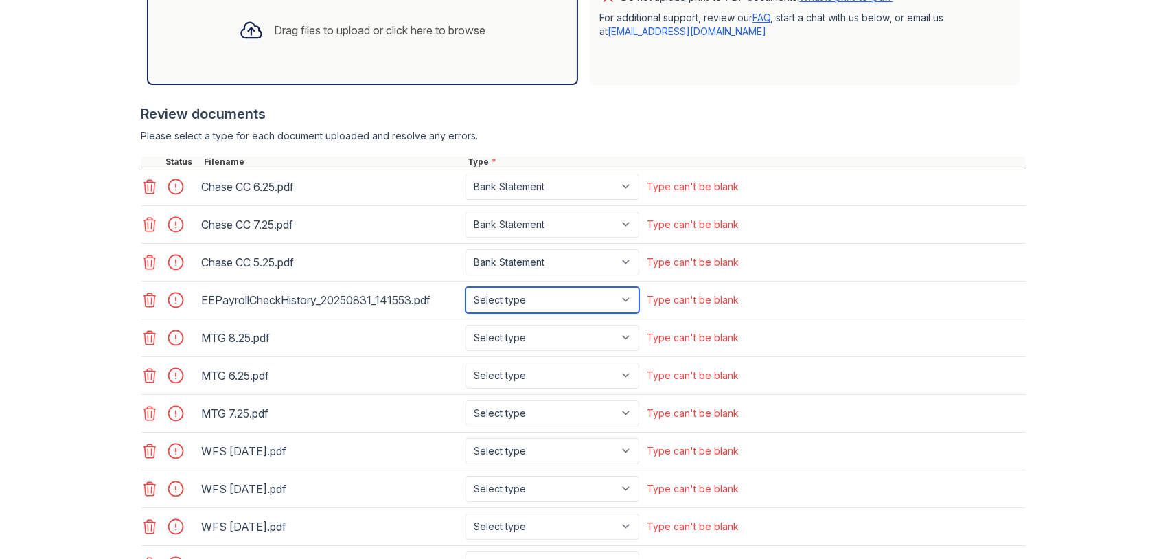
click at [623, 297] on select "Select type Paystub Bank Statement Offer Letter Tax Documents Benefit Award Let…" at bounding box center [553, 300] width 174 height 26
drag, startPoint x: 844, startPoint y: 294, endPoint x: 656, endPoint y: 346, distance: 195.2
click at [843, 295] on div "EEPayrollCheckHistory_20250831_141553.pdf Select type Paystub Bank Statement Of…" at bounding box center [583, 301] width 884 height 38
click at [626, 297] on select "Select type Paystub Bank Statement Offer Letter Tax Documents Benefit Award Let…" at bounding box center [553, 300] width 174 height 26
select select "paystub"
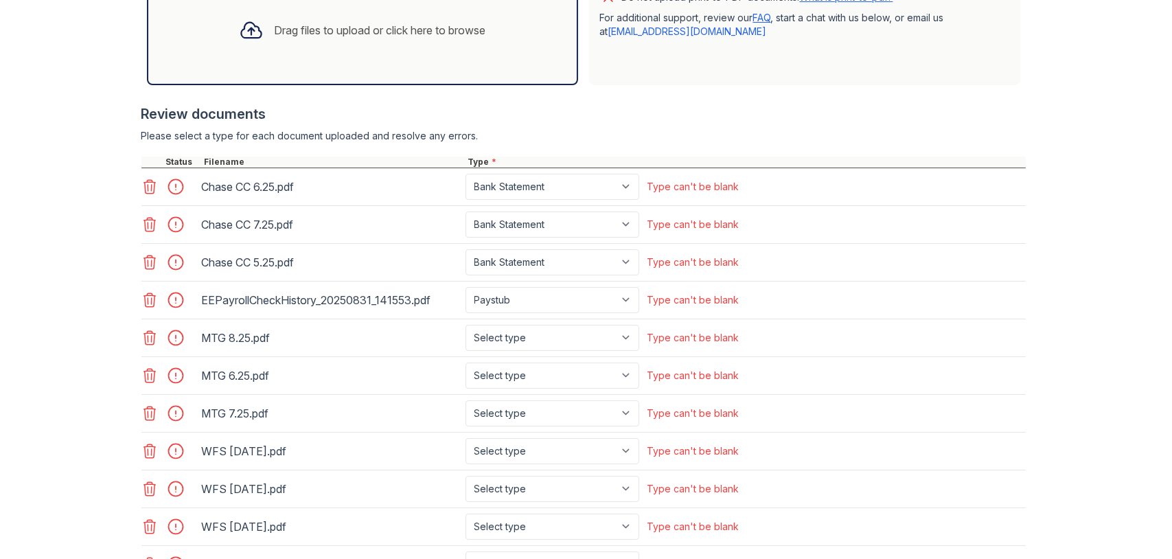
click at [884, 287] on div "EEPayrollCheckHistory_20250831_141553.pdf Select type Paystub Bank Statement Of…" at bounding box center [583, 301] width 884 height 38
click at [628, 334] on select "Select type Paystub Bank Statement Offer Letter Tax Documents Benefit Award Let…" at bounding box center [553, 338] width 174 height 26
select select "bank_statement"
drag, startPoint x: 753, startPoint y: 336, endPoint x: 615, endPoint y: 410, distance: 156.4
click at [749, 338] on div "MTG 8.25.pdf Select type Paystub Bank Statement Offer Letter Tax Documents Bene…" at bounding box center [583, 338] width 884 height 38
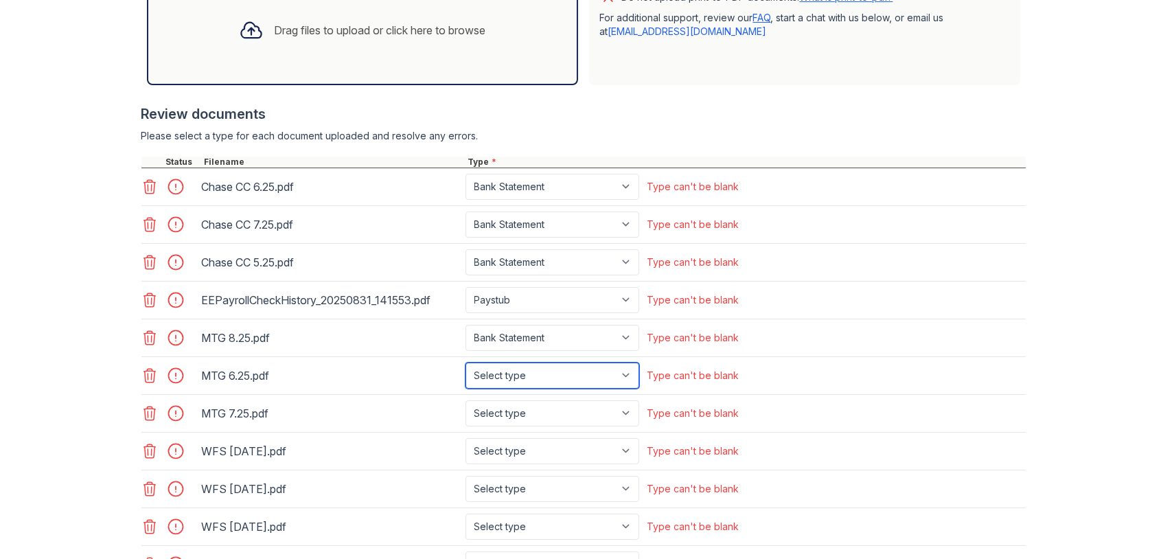
click at [623, 371] on select "Select type Paystub Bank Statement Offer Letter Tax Documents Benefit Award Let…" at bounding box center [553, 376] width 174 height 26
select select "bank_statement"
click at [722, 357] on div "MTG 6.25.pdf Select type Paystub Bank Statement Offer Letter Tax Documents Bene…" at bounding box center [583, 376] width 884 height 38
click at [623, 370] on select "Select type Paystub Bank Statement Offer Letter Tax Documents Benefit Award Let…" at bounding box center [553, 376] width 174 height 26
click at [720, 369] on div "Type can't be blank" at bounding box center [694, 376] width 92 height 14
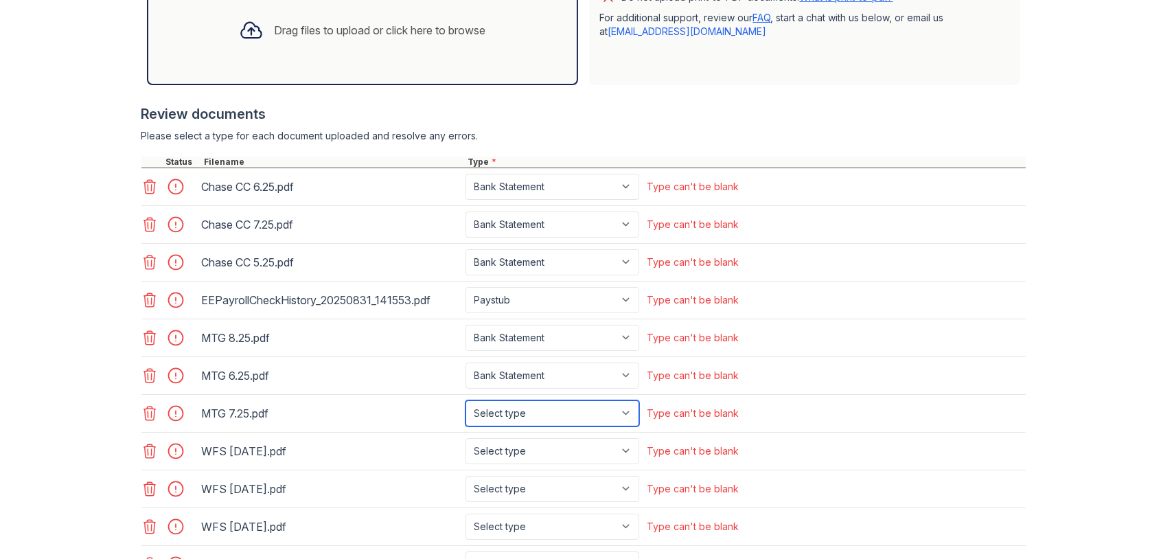
click at [623, 415] on select "Select type Paystub Bank Statement Offer Letter Tax Documents Benefit Award Let…" at bounding box center [553, 413] width 174 height 26
select select "bank_statement"
drag, startPoint x: 739, startPoint y: 398, endPoint x: 619, endPoint y: 450, distance: 131.3
click at [736, 398] on div "MTG 7.25.pdf Select type Paystub Bank Statement Offer Letter Tax Documents Bene…" at bounding box center [583, 414] width 884 height 38
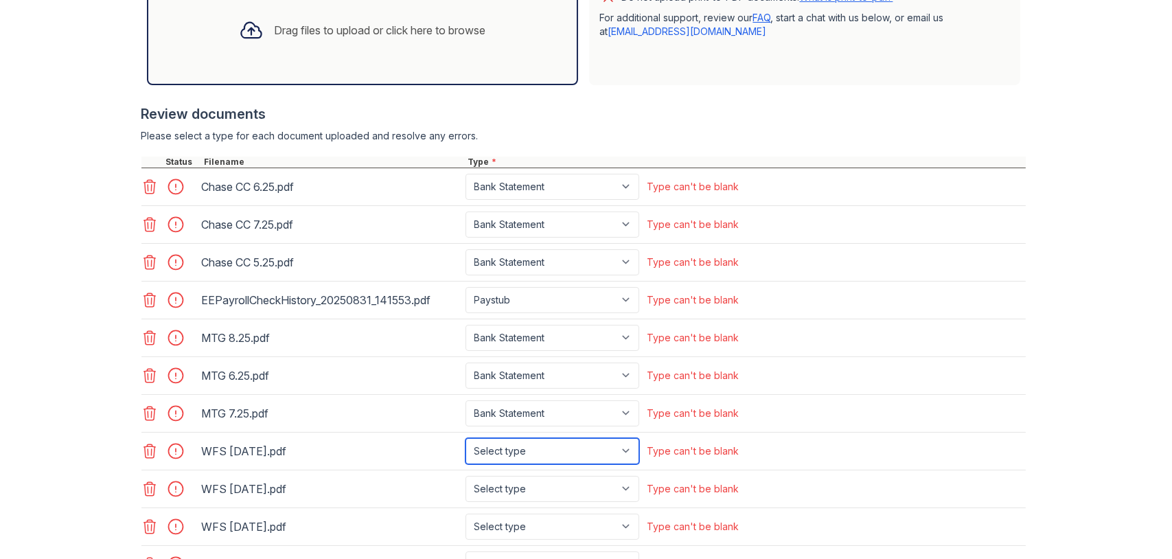
click at [629, 445] on select "Select type Paystub Bank Statement Offer Letter Tax Documents Benefit Award Let…" at bounding box center [553, 451] width 174 height 26
select select "bank_statement"
drag, startPoint x: 753, startPoint y: 433, endPoint x: 682, endPoint y: 468, distance: 78.9
click at [751, 434] on div "WFS 6.16.25.pdf Select type Paystub Bank Statement Offer Letter Tax Documents B…" at bounding box center [583, 452] width 884 height 38
click at [623, 483] on select "Select type Paystub Bank Statement Offer Letter Tax Documents Benefit Award Let…" at bounding box center [553, 489] width 174 height 26
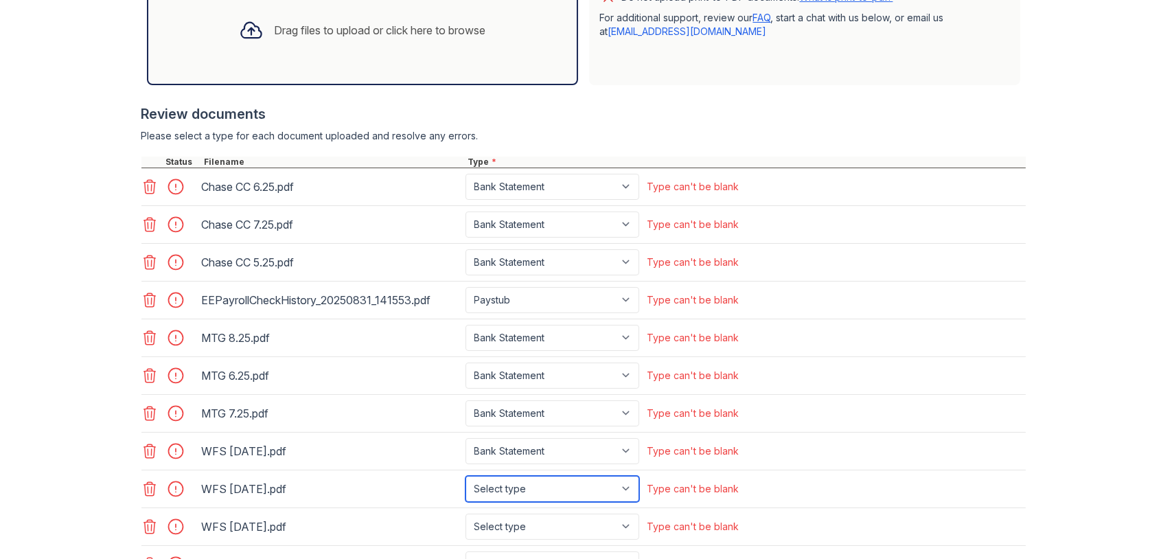
select select "bank_statement"
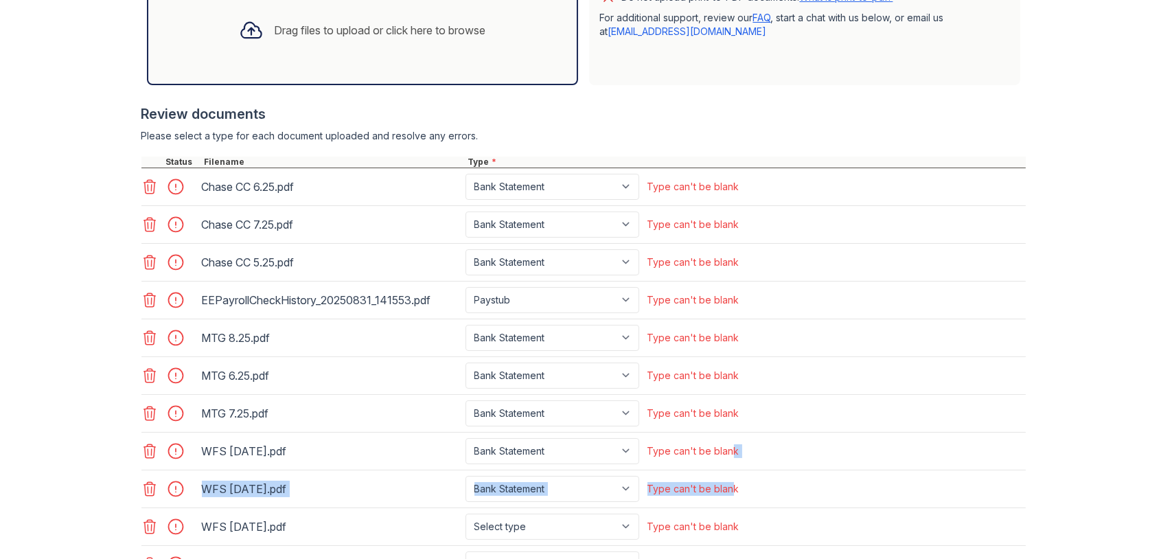
drag, startPoint x: 724, startPoint y: 466, endPoint x: 721, endPoint y: 474, distance: 8.3
click at [721, 474] on div "Chase CC 6.25.pdf Select type Paystub Bank Statement Offer Letter Tax Documents…" at bounding box center [583, 413] width 884 height 491
drag, startPoint x: 721, startPoint y: 474, endPoint x: 623, endPoint y: 521, distance: 109.0
click at [620, 523] on select "Select type Paystub Bank Statement Offer Letter Tax Documents Benefit Award Let…" at bounding box center [553, 527] width 174 height 26
select select "bank_statement"
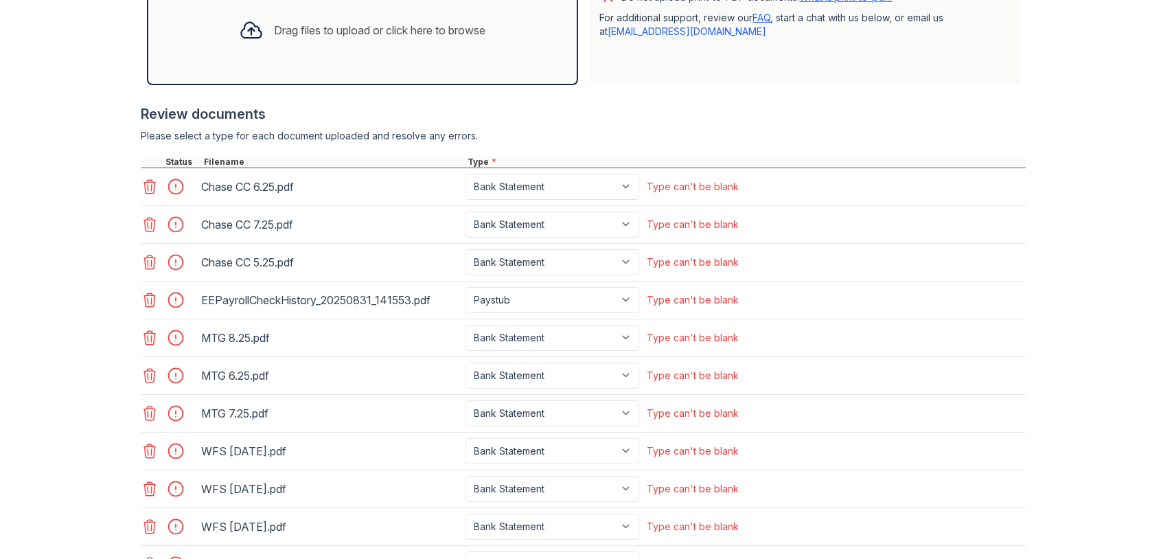
click at [825, 508] on div "WFS [DATE].pdf Select type Paystub Bank Statement Offer Letter Tax Documents Be…" at bounding box center [583, 527] width 884 height 38
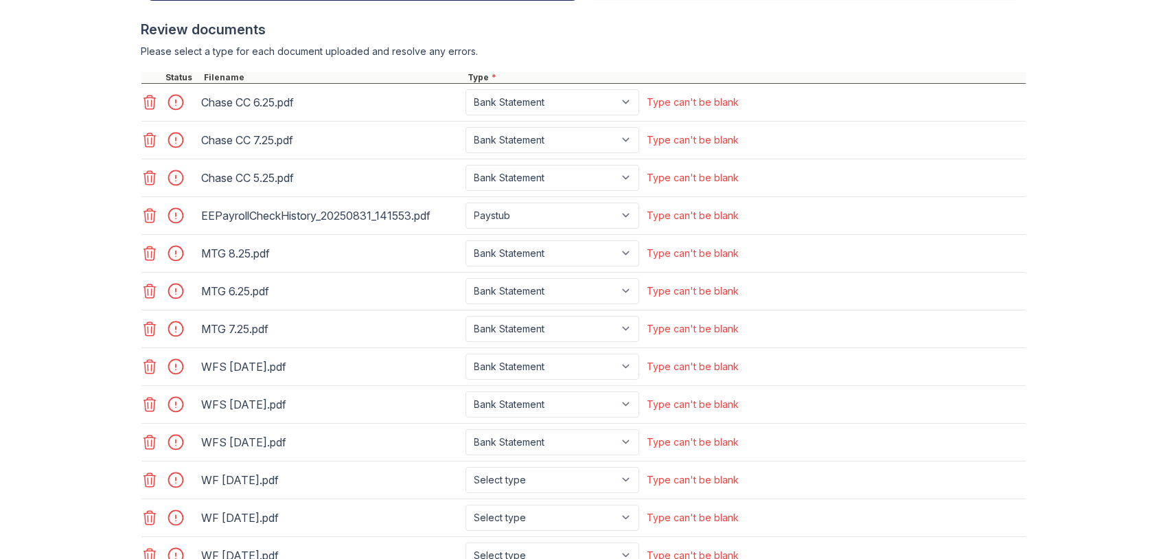
scroll to position [687, 0]
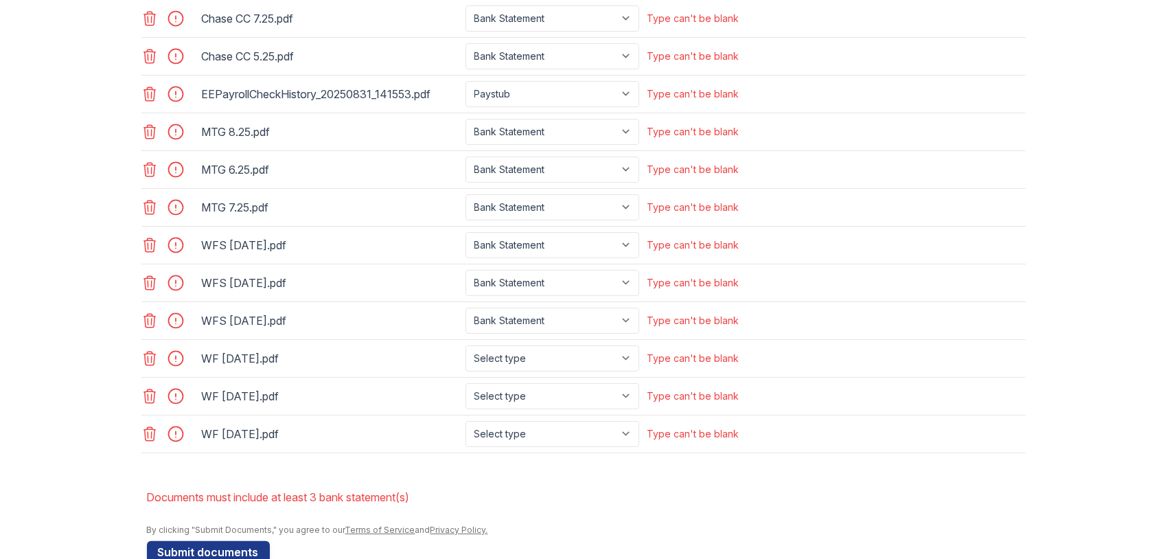
drag, startPoint x: 612, startPoint y: 376, endPoint x: 634, endPoint y: 352, distance: 31.6
click at [613, 378] on div "WF 7.16.25.pdf Select type Paystub Bank Statement Offer Letter Tax Documents Be…" at bounding box center [583, 397] width 884 height 38
click at [624, 363] on select "Select type Paystub Bank Statement Offer Letter Tax Documents Benefit Award Let…" at bounding box center [553, 358] width 174 height 26
select select "bank_statement"
drag, startPoint x: 709, startPoint y: 366, endPoint x: 672, endPoint y: 382, distance: 40.6
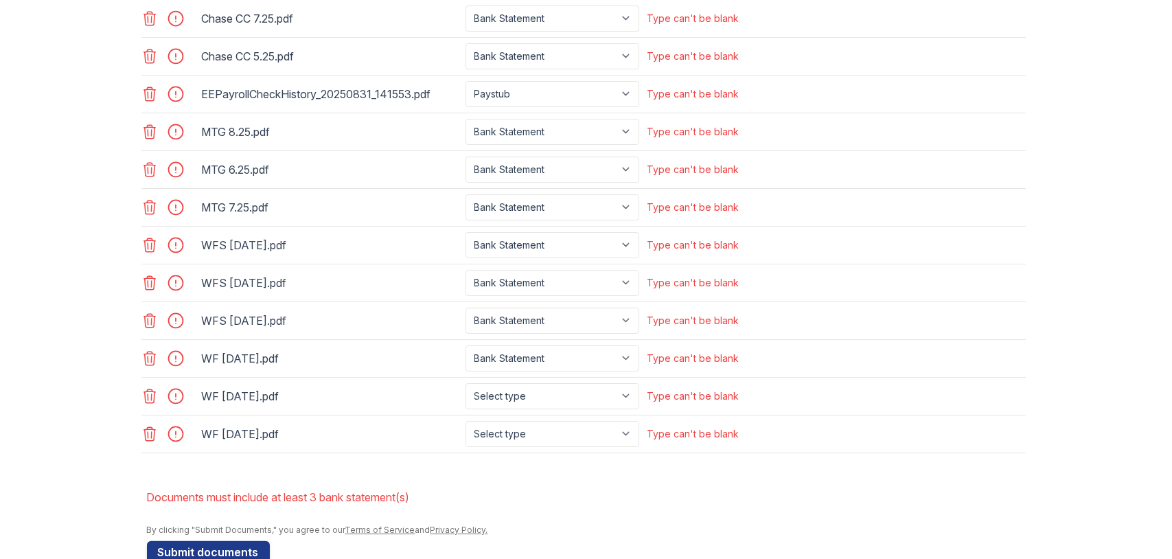
click at [707, 366] on div "Type can't be blank" at bounding box center [694, 358] width 98 height 26
click at [626, 394] on select "Select type Paystub Bank Statement Offer Letter Tax Documents Benefit Award Let…" at bounding box center [553, 396] width 174 height 26
select select "bank_statement"
click at [720, 408] on div "WF 7.16.25.pdf Select type Paystub Bank Statement Offer Letter Tax Documents Be…" at bounding box center [583, 397] width 884 height 38
click at [634, 429] on select "Select type Paystub Bank Statement Offer Letter Tax Documents Benefit Award Let…" at bounding box center [553, 434] width 174 height 26
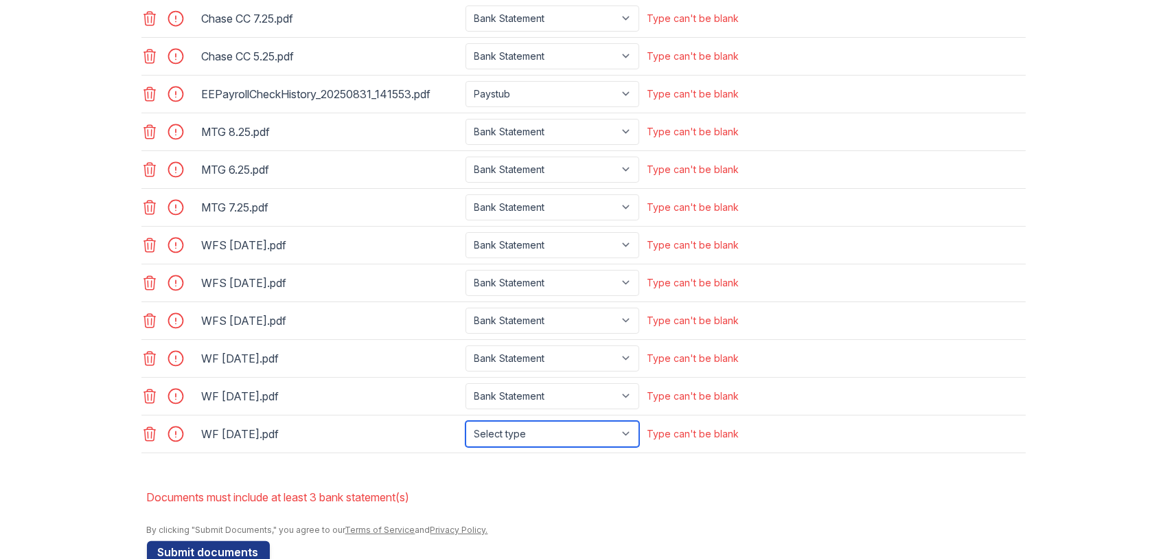
select select "bank_statement"
click at [730, 415] on div "WF 8.15.25.pdf Select type Paystub Bank Statement Offer Letter Tax Documents Be…" at bounding box center [583, 434] width 884 height 38
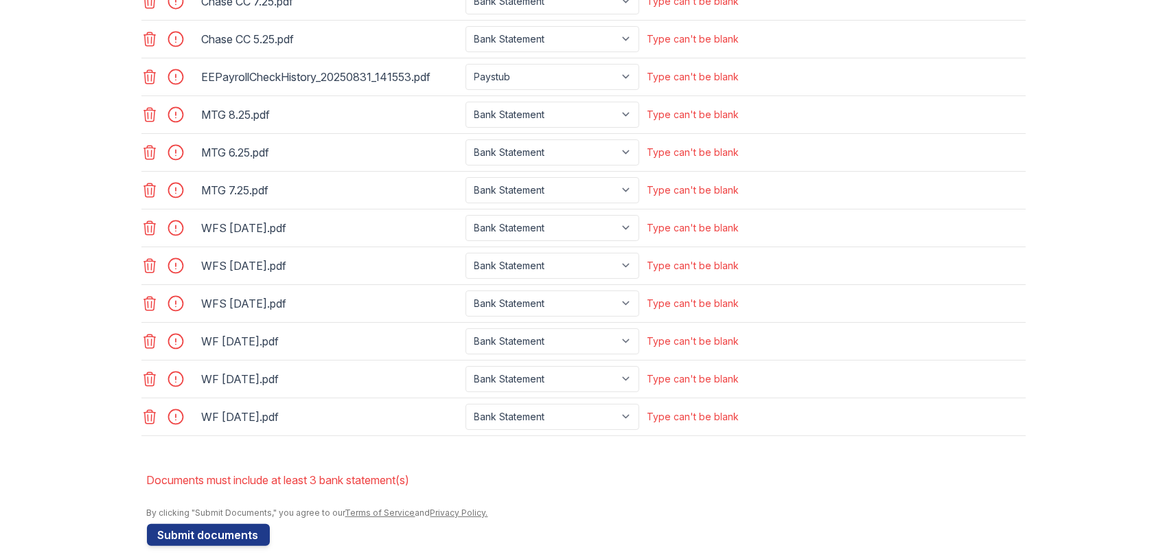
scroll to position [714, 0]
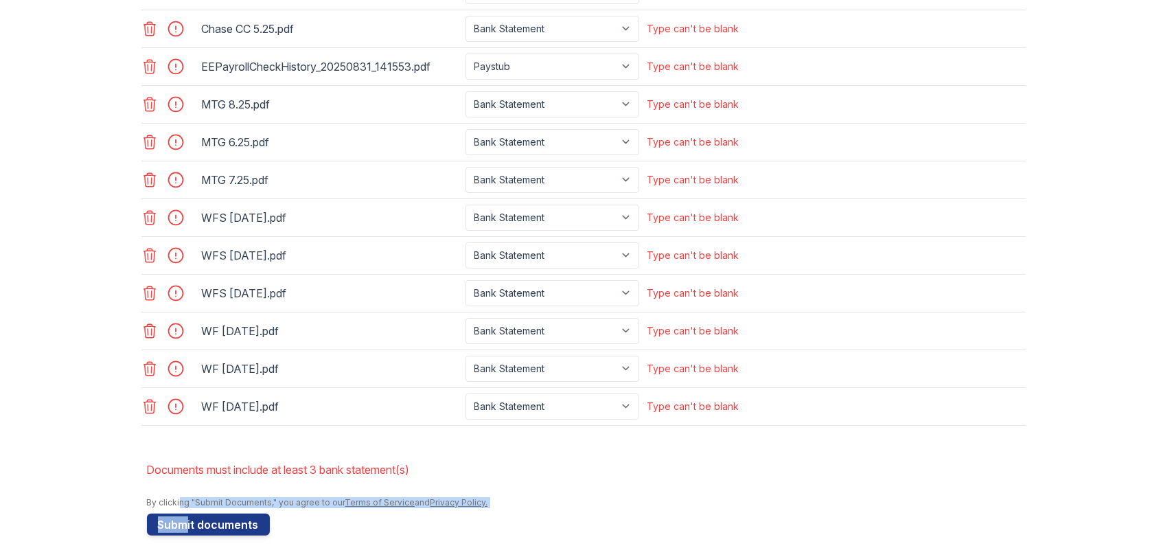
drag, startPoint x: 172, startPoint y: 507, endPoint x: 186, endPoint y: 521, distance: 20.4
click at [186, 521] on button "Submit documents" at bounding box center [208, 525] width 123 height 22
